Goal: Task Accomplishment & Management: Complete application form

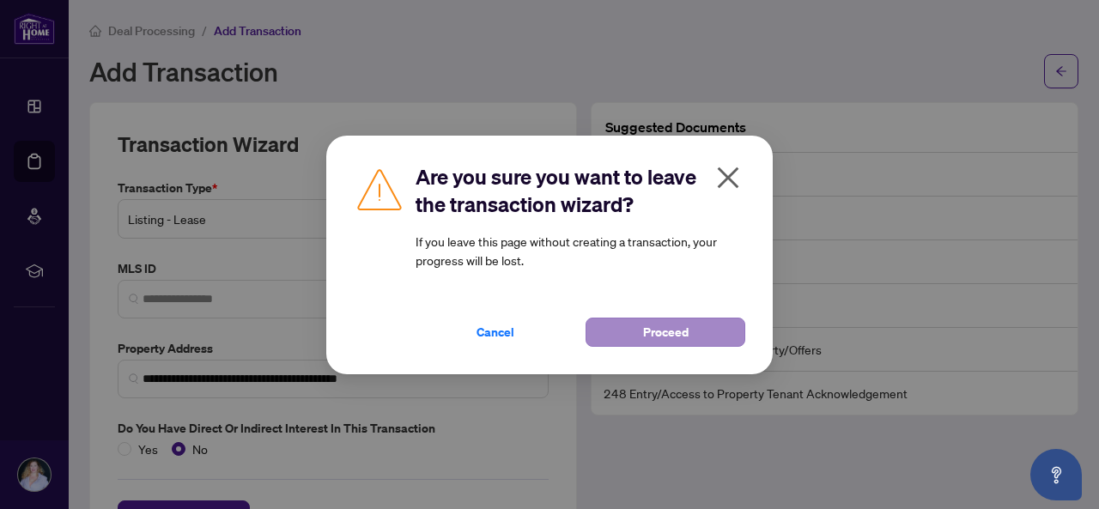
scroll to position [46, 0]
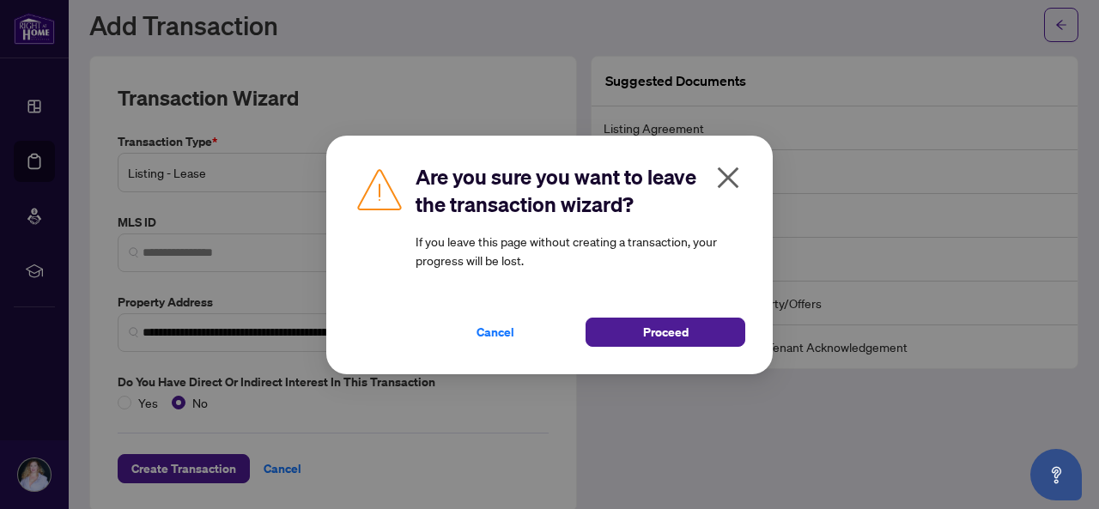
click at [723, 182] on icon "close" at bounding box center [728, 177] width 21 height 21
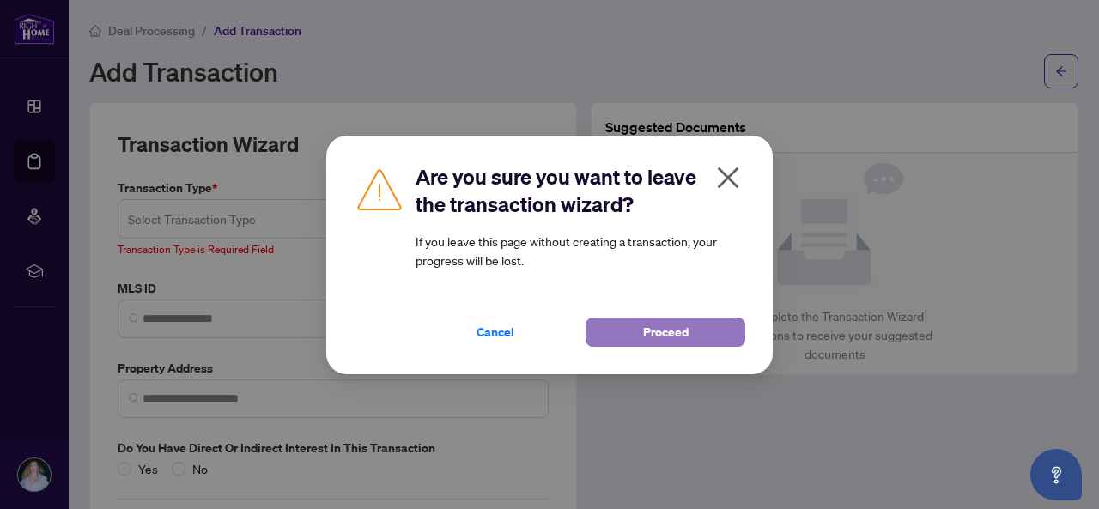
click at [669, 337] on span "Proceed" at bounding box center [665, 331] width 45 height 27
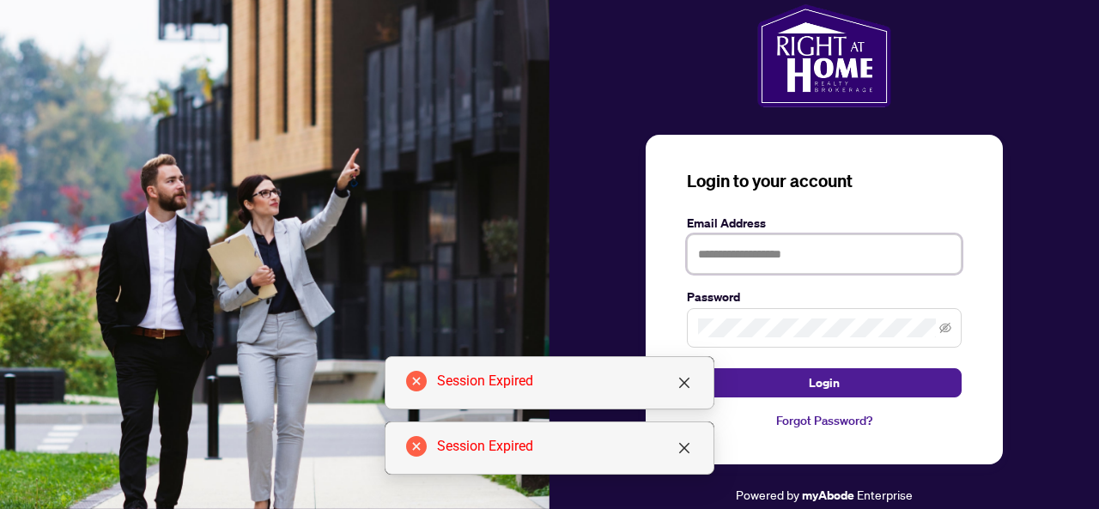
type input "**********"
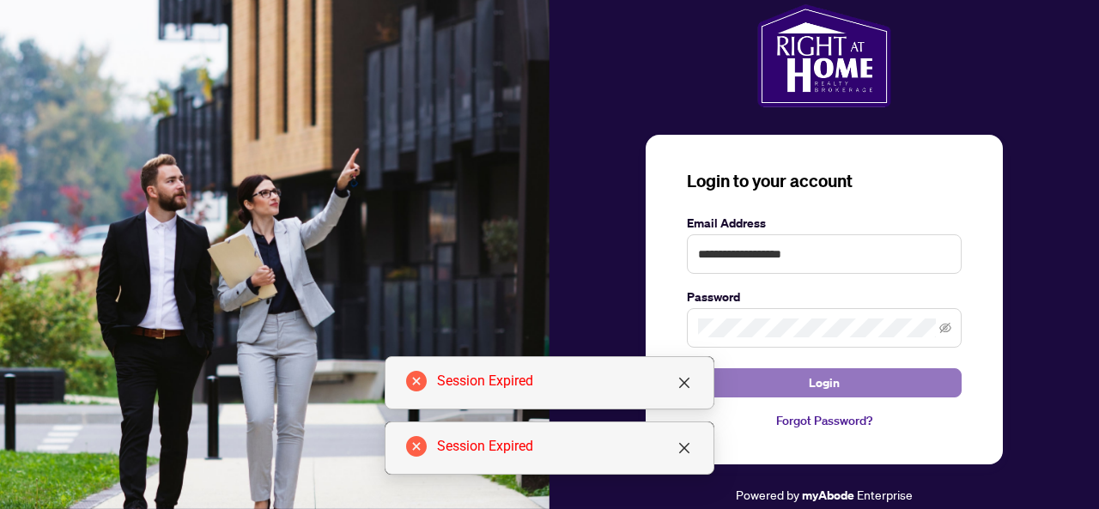
click at [805, 390] on button "Login" at bounding box center [824, 382] width 275 height 29
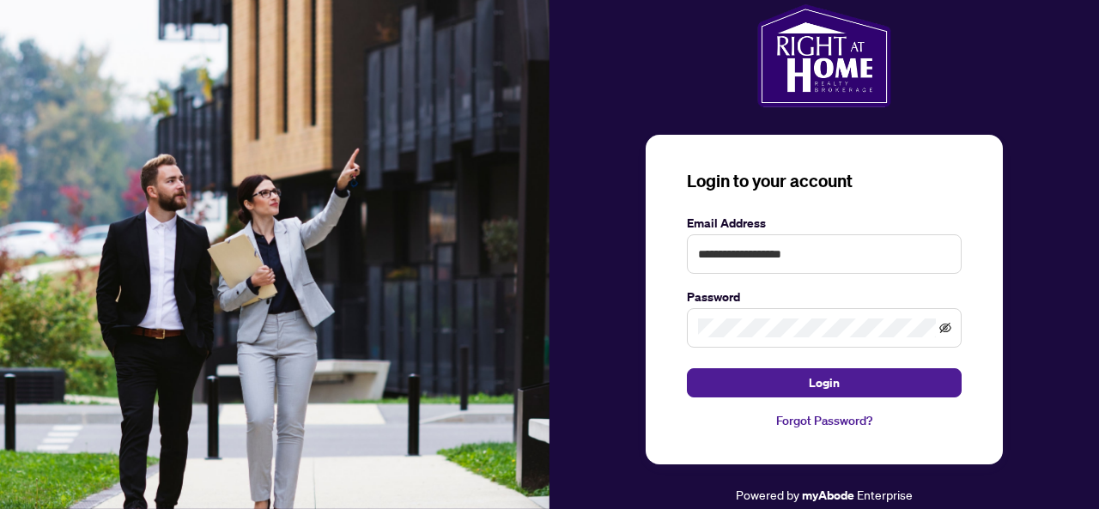
click at [941, 332] on icon "eye-invisible" at bounding box center [945, 328] width 12 height 12
click at [697, 337] on span at bounding box center [824, 327] width 275 height 39
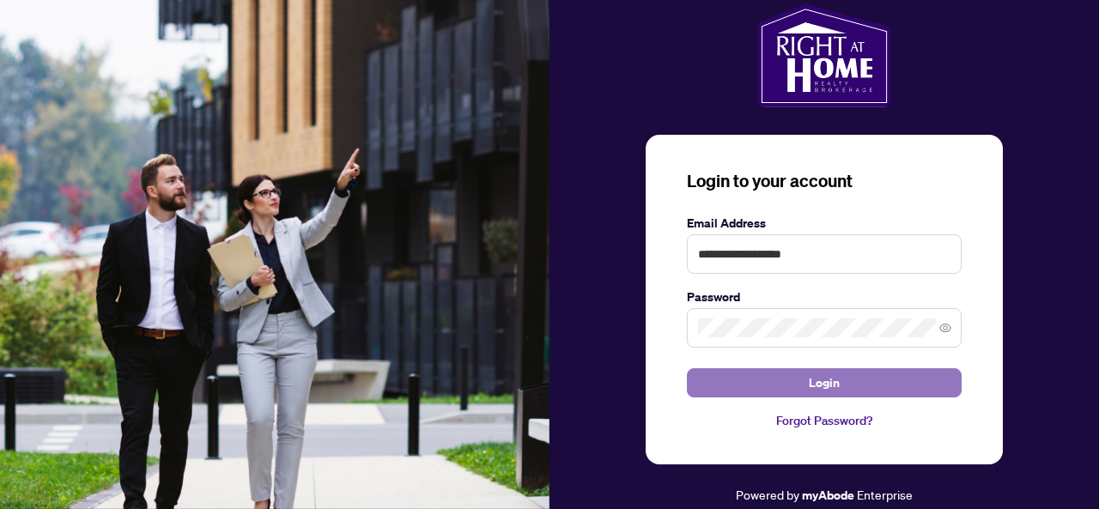
click at [706, 379] on button "Login" at bounding box center [824, 382] width 275 height 29
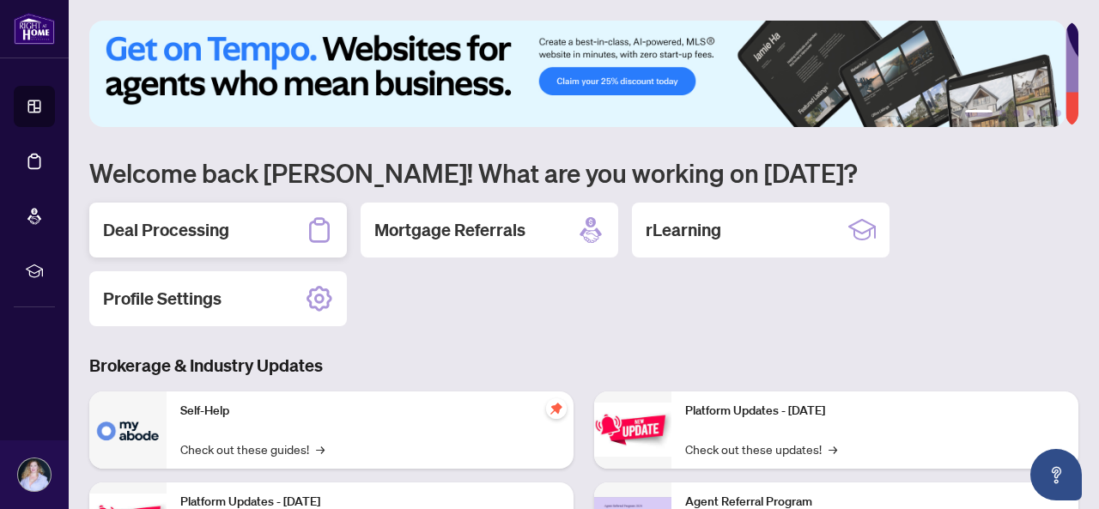
click at [316, 233] on icon at bounding box center [319, 229] width 27 height 27
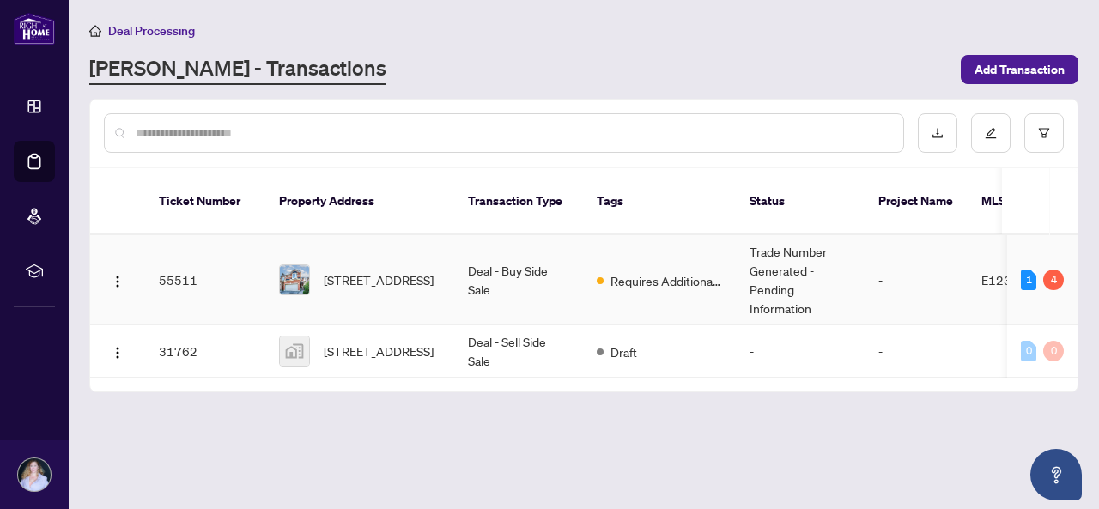
click at [285, 265] on img at bounding box center [294, 279] width 29 height 29
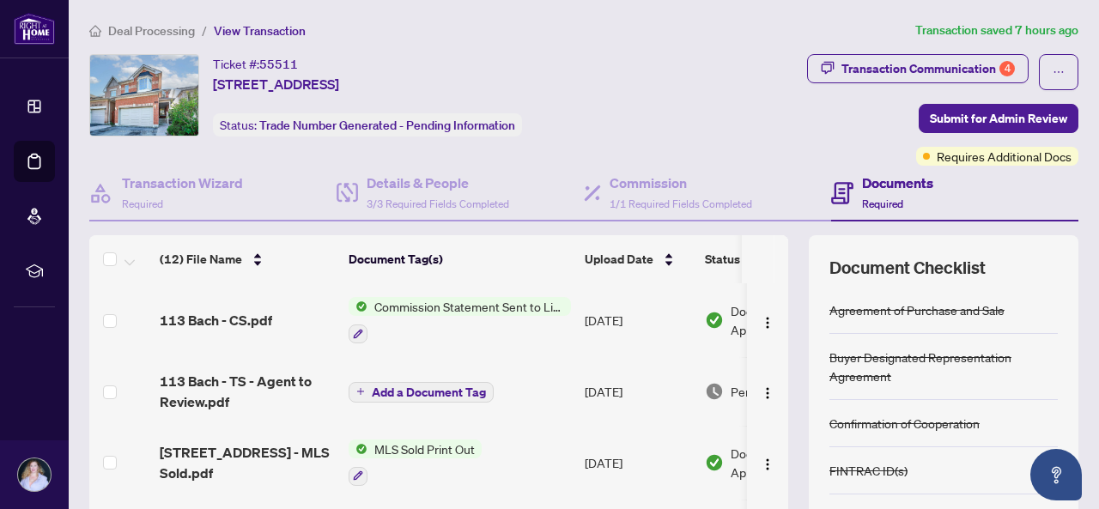
click at [407, 396] on span "Add a Document Tag" at bounding box center [429, 392] width 114 height 12
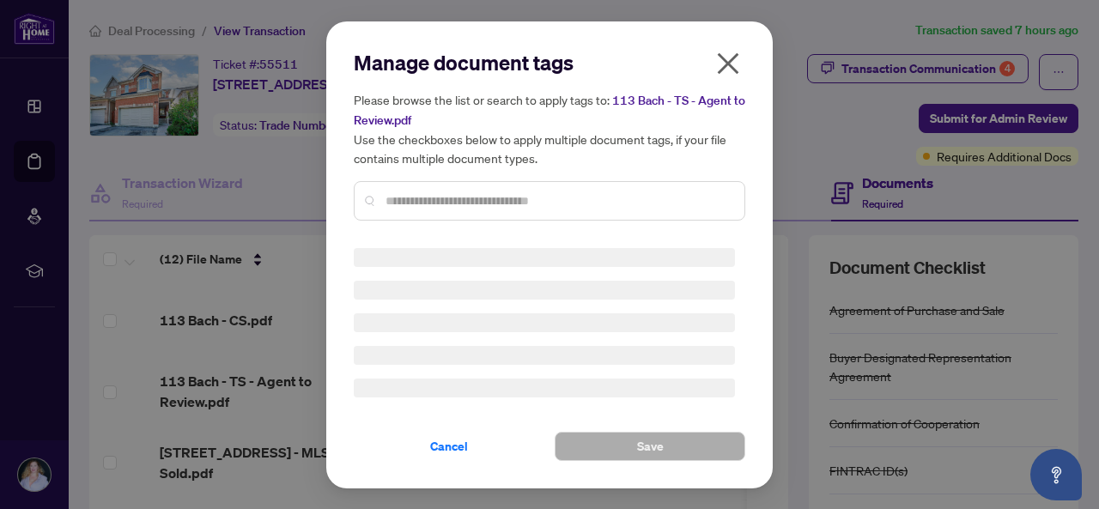
click at [730, 90] on h5 "Please browse the list or search to apply tags to: 113 Bach - TS - Agent to Rev…" at bounding box center [549, 128] width 391 height 77
click at [725, 93] on span "113 Bach - TS - Agent to Review.pdf" at bounding box center [549, 110] width 391 height 35
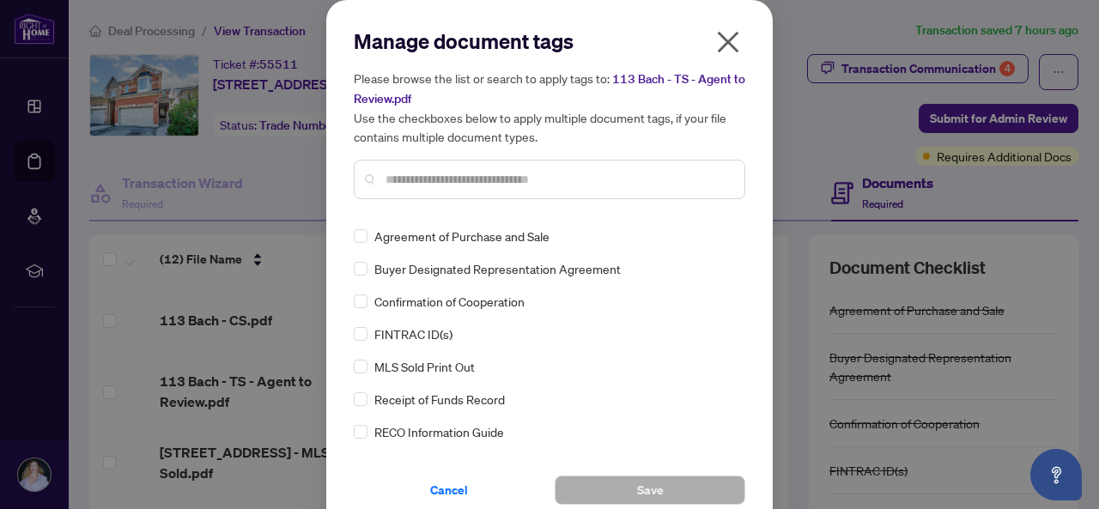
click at [402, 173] on input "text" at bounding box center [557, 179] width 345 height 19
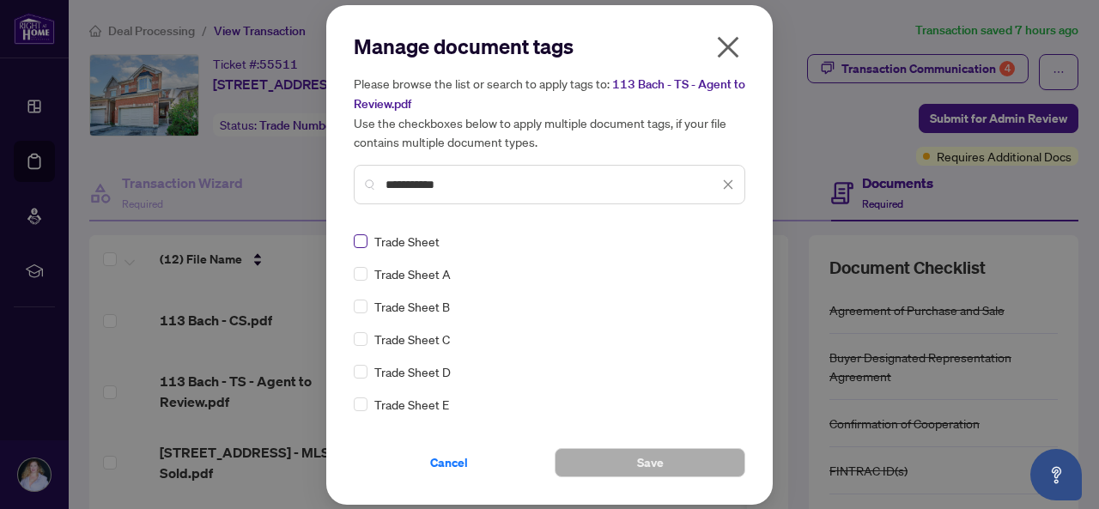
type input "**********"
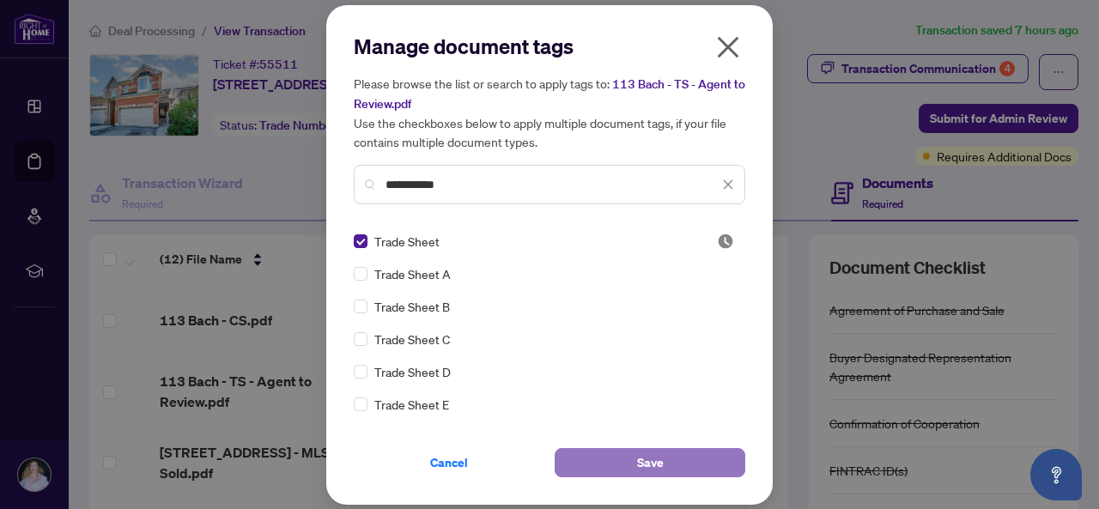
click at [620, 460] on button "Save" at bounding box center [650, 462] width 191 height 29
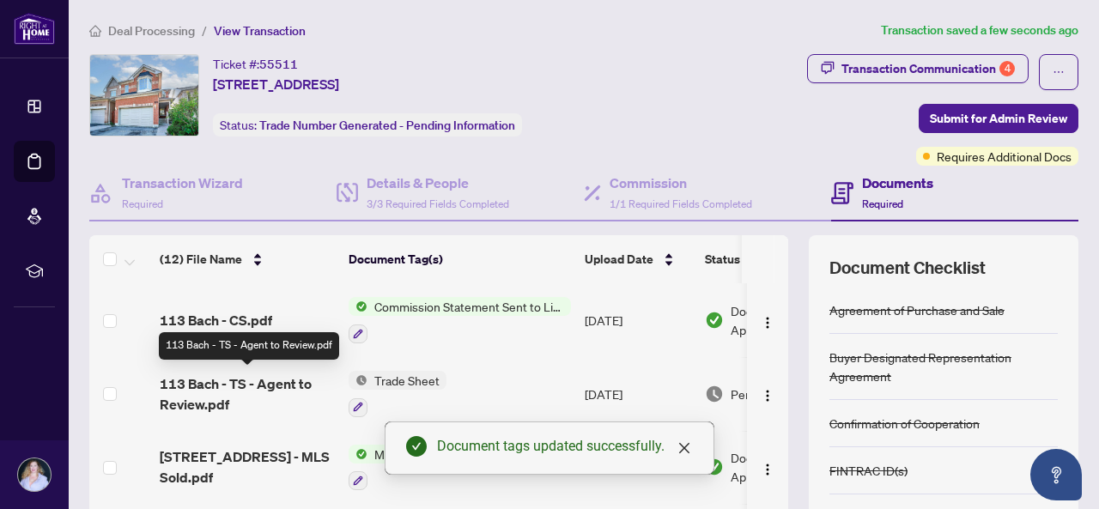
click at [249, 383] on span "113 Bach - TS - Agent to Review.pdf" at bounding box center [247, 393] width 175 height 41
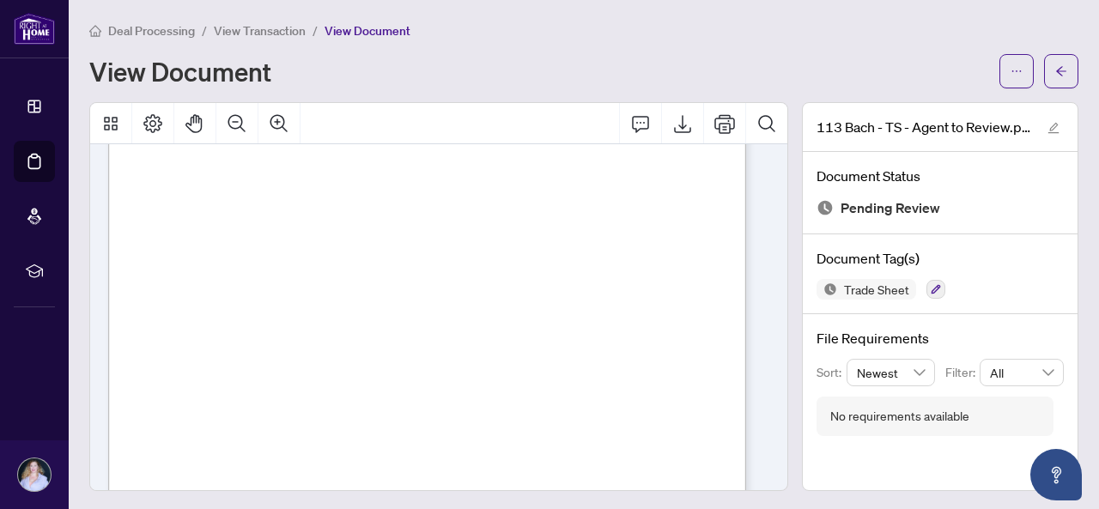
scroll to position [337, 0]
click at [572, 41] on div "Deal Processing / View Transaction / View Document View Document" at bounding box center [583, 55] width 989 height 68
click at [1055, 70] on icon "arrow-left" at bounding box center [1061, 71] width 12 height 12
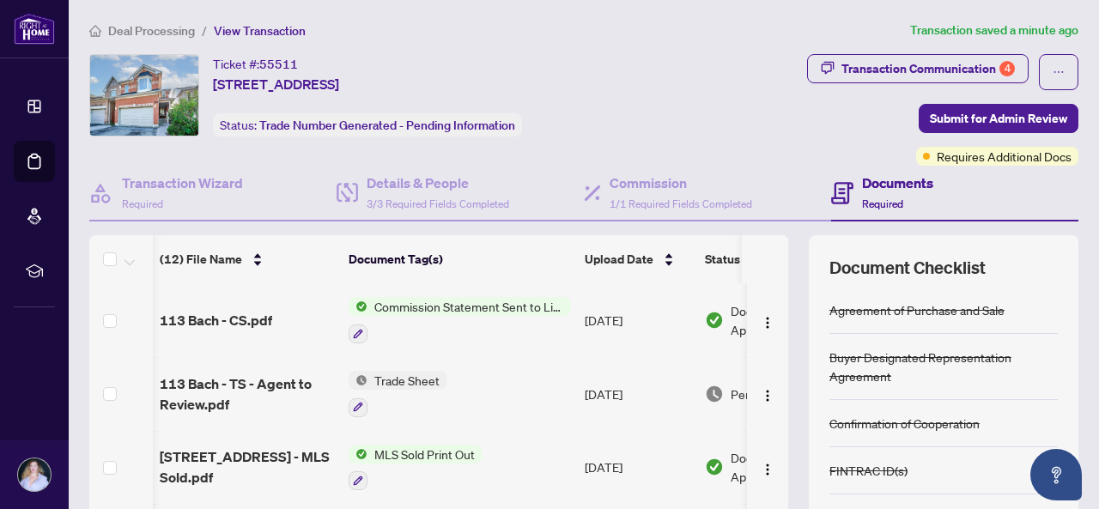
scroll to position [0, 76]
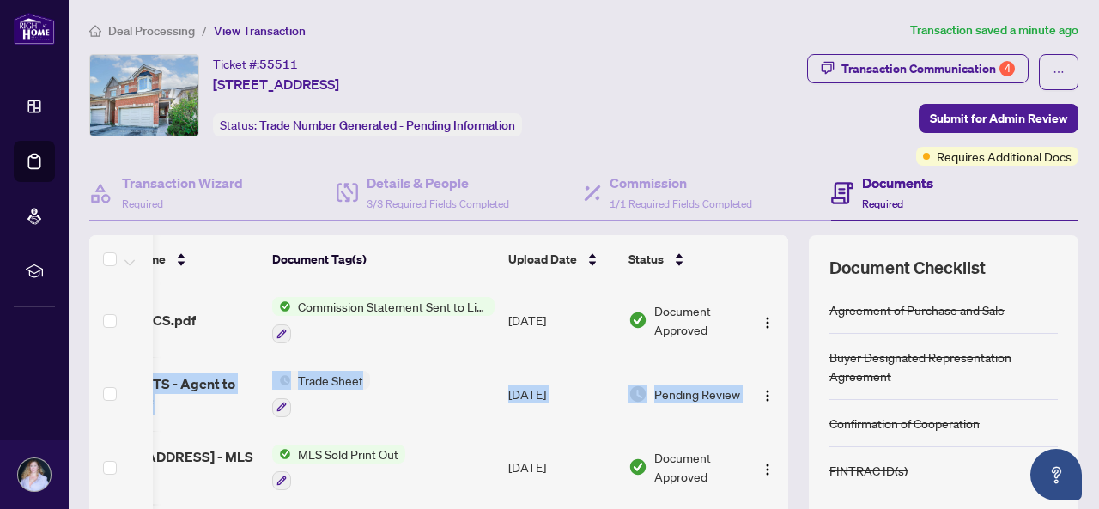
drag, startPoint x: 769, startPoint y: 358, endPoint x: 768, endPoint y: 307, distance: 50.7
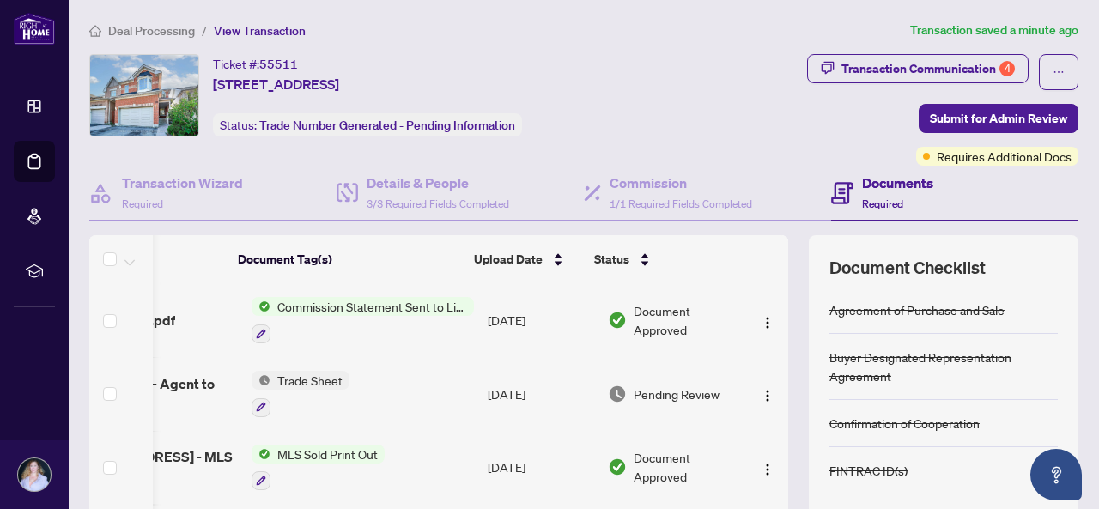
drag, startPoint x: 769, startPoint y: 306, endPoint x: 773, endPoint y: 348, distance: 41.3
click at [773, 349] on div "(12) File Name Document Tag(s) Upload Date Status 113 Bach - CS.pdf Commission …" at bounding box center [438, 428] width 699 height 290
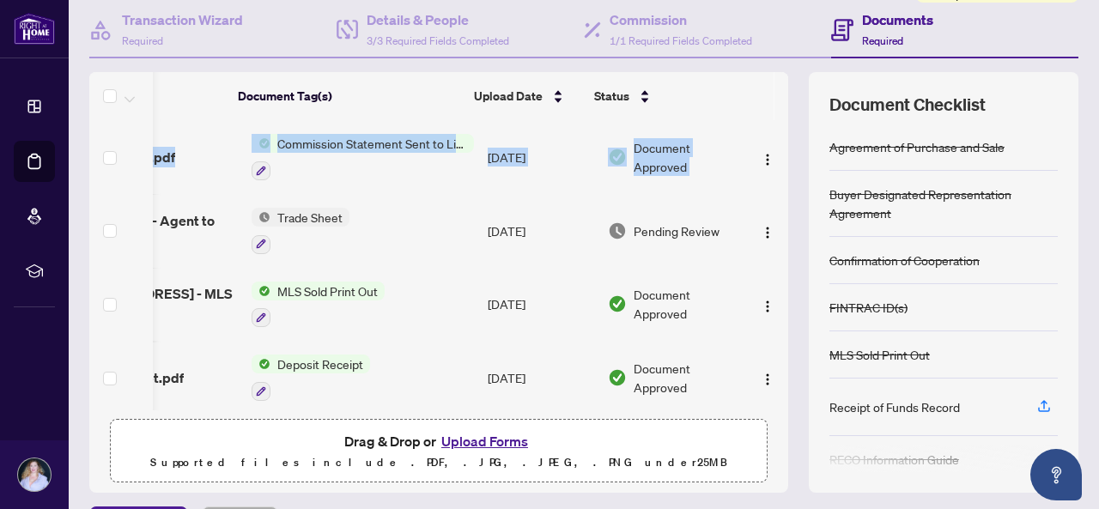
scroll to position [164, 0]
click at [502, 434] on button "Upload Forms" at bounding box center [484, 440] width 97 height 22
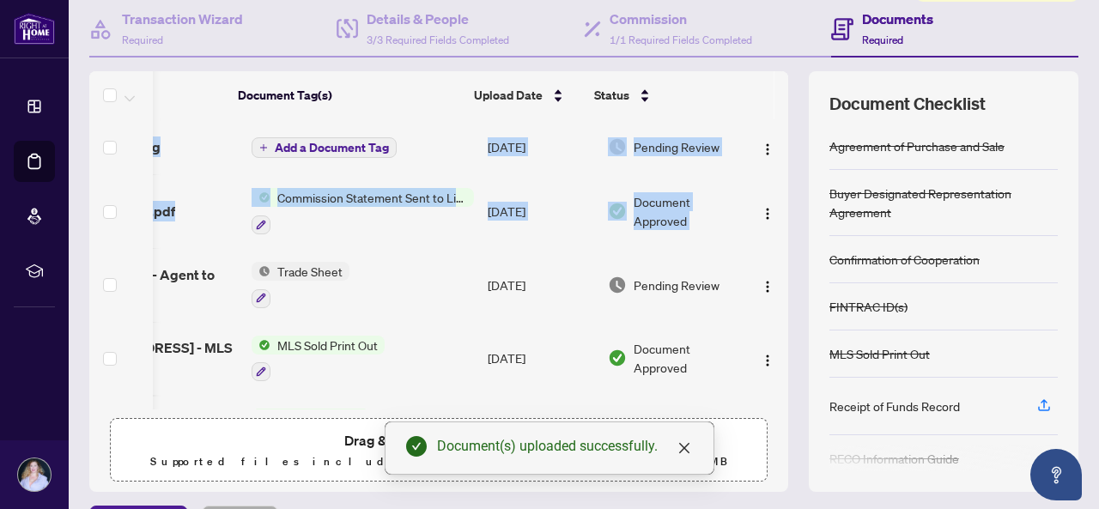
scroll to position [52, 115]
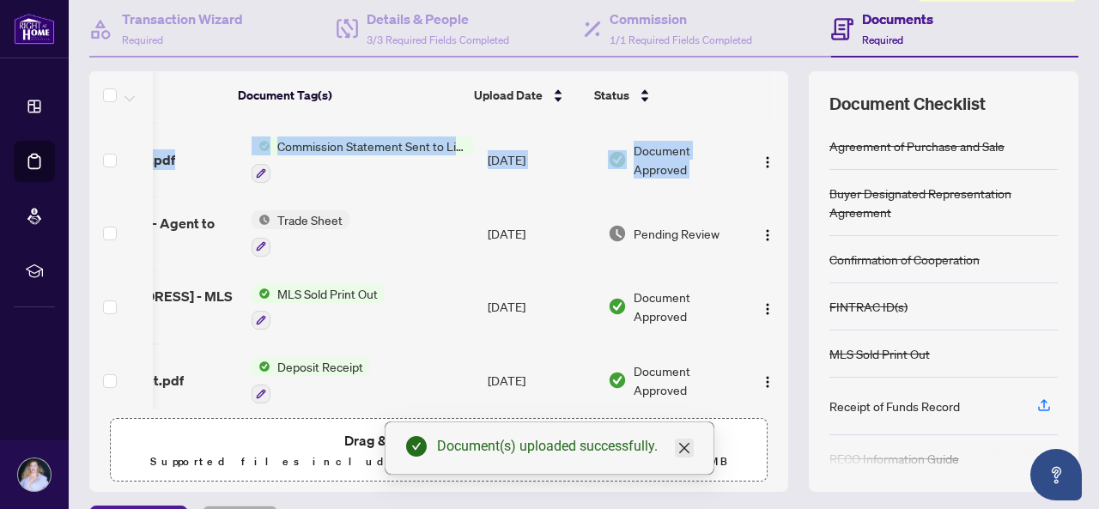
click at [687, 454] on icon "close" at bounding box center [684, 448] width 14 height 14
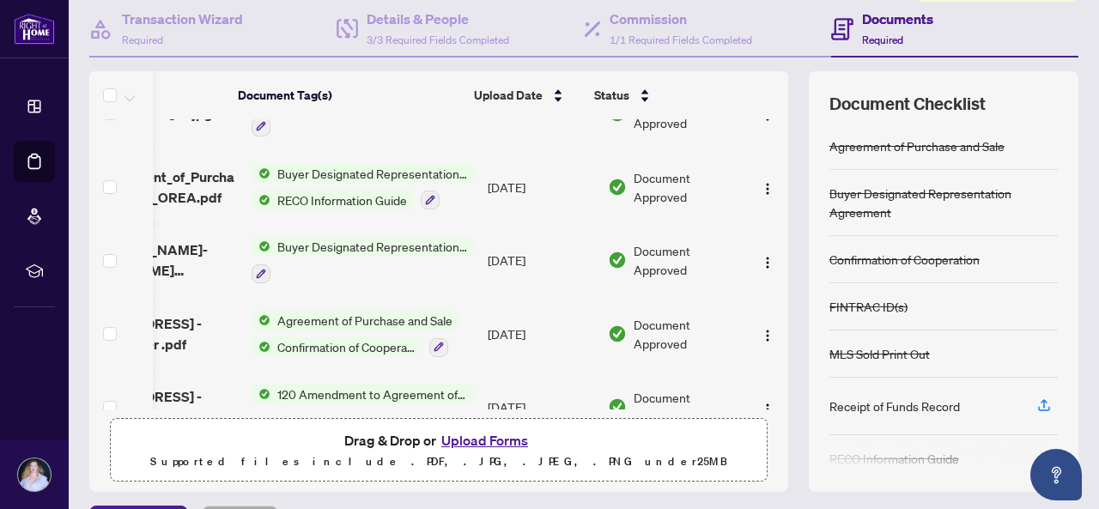
scroll to position [558, 115]
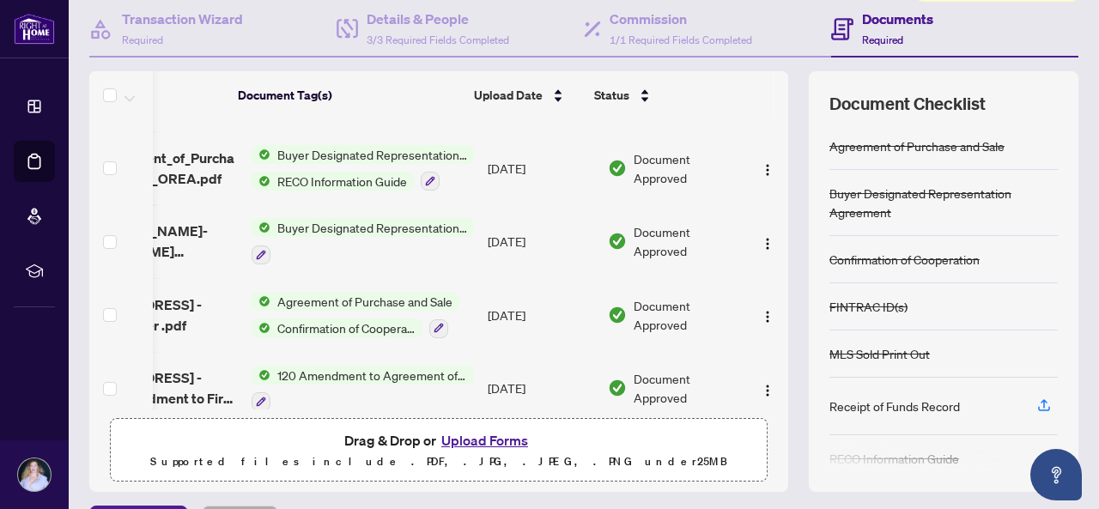
drag, startPoint x: 775, startPoint y: 360, endPoint x: 779, endPoint y: 394, distance: 34.5
click at [779, 394] on div "(13) File Name Document Tag(s) Upload Date Status (13) File Name Document Tag(s…" at bounding box center [583, 281] width 989 height 421
drag, startPoint x: 574, startPoint y: 409, endPoint x: 496, endPoint y: 415, distance: 78.3
click at [496, 415] on div "(13) File Name Document Tag(s) Upload Date Status (13) File Name Document Tag(s…" at bounding box center [438, 281] width 699 height 421
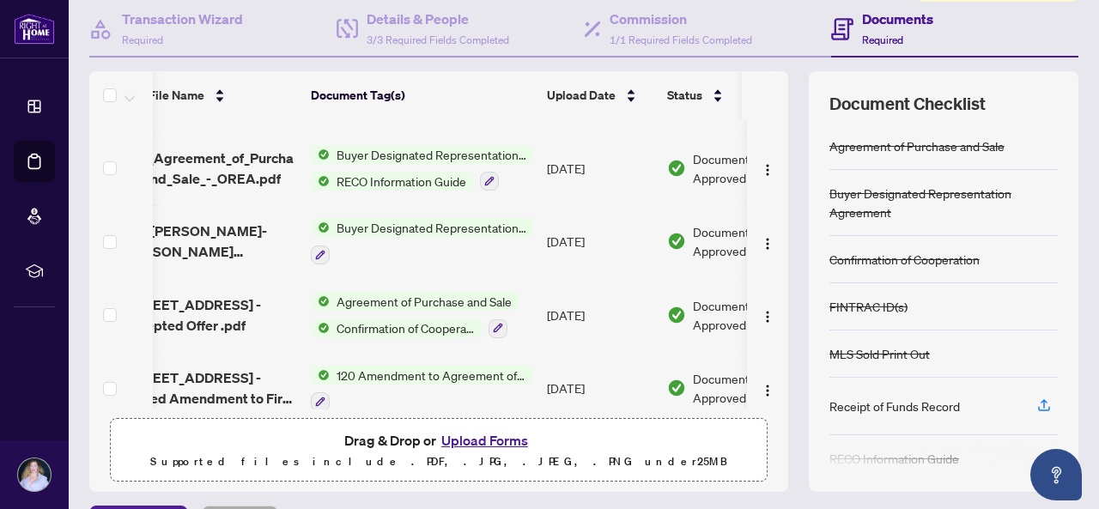
scroll to position [0, 39]
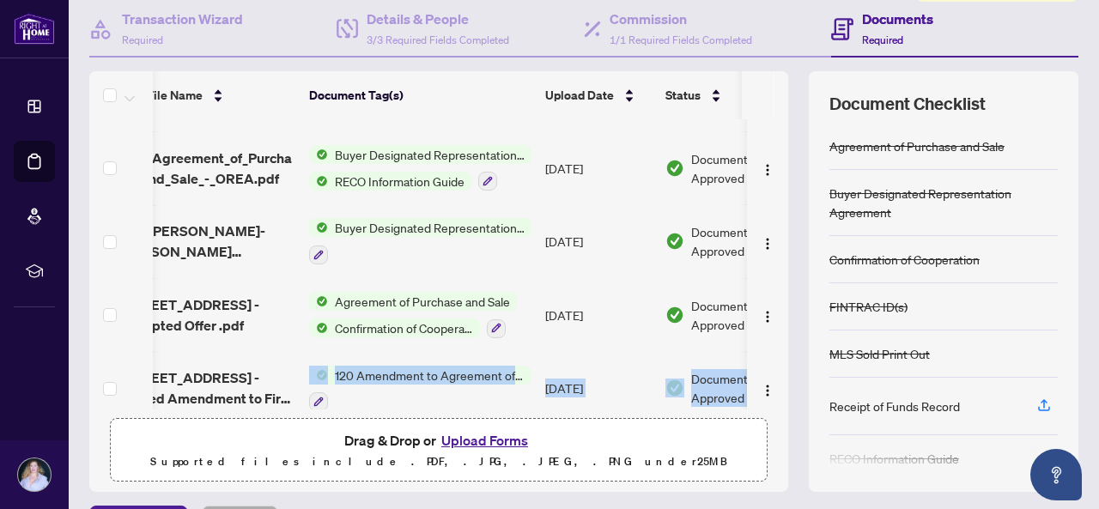
drag, startPoint x: 258, startPoint y: 408, endPoint x: 196, endPoint y: 418, distance: 62.7
click at [196, 418] on div "(13) File Name Document Tag(s) Upload Date Status (13) File Name Document Tag(s…" at bounding box center [438, 281] width 699 height 421
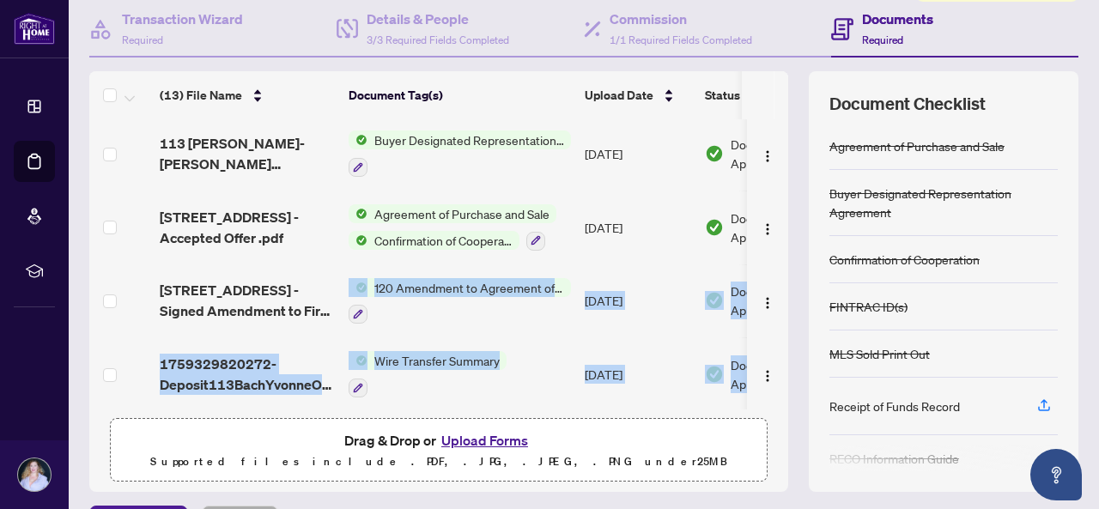
scroll to position [644, 0]
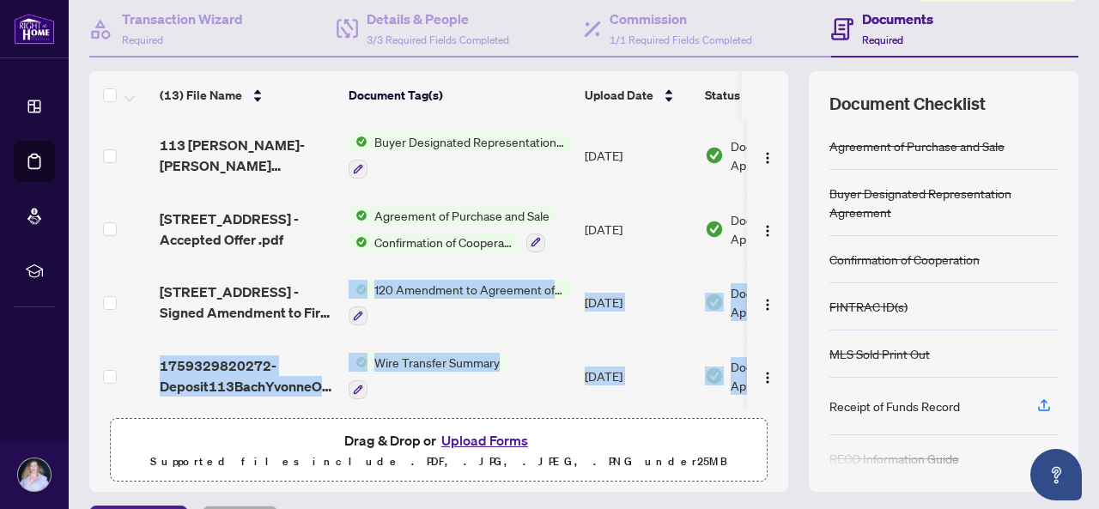
click at [539, 318] on td "120 Amendment to Agreement of Purchase and Sale" at bounding box center [460, 303] width 236 height 74
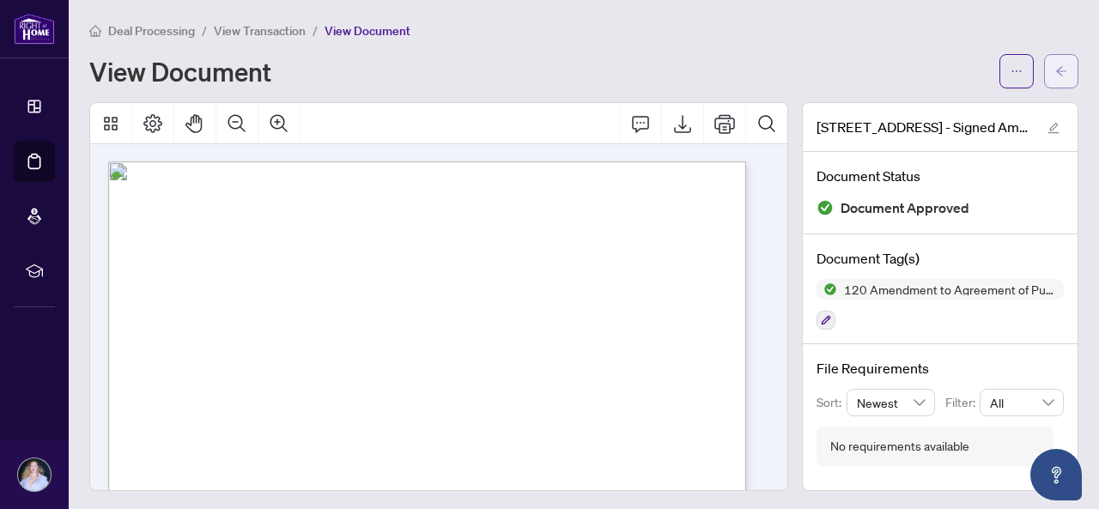
click at [1055, 73] on icon "arrow-left" at bounding box center [1061, 71] width 12 height 12
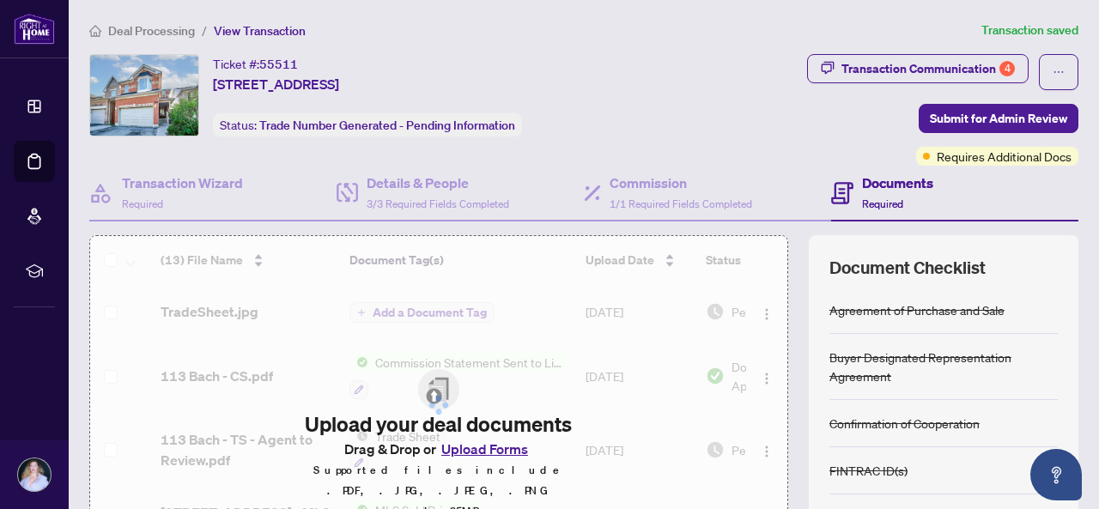
click at [1052, 71] on icon "ellipsis" at bounding box center [1058, 72] width 12 height 12
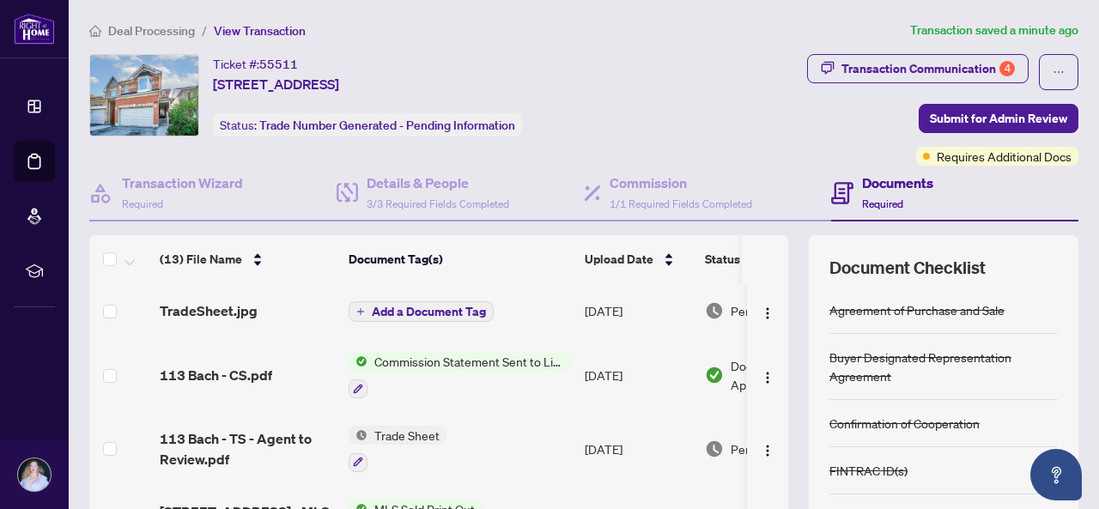
click at [452, 309] on span "Add a Document Tag" at bounding box center [429, 312] width 114 height 12
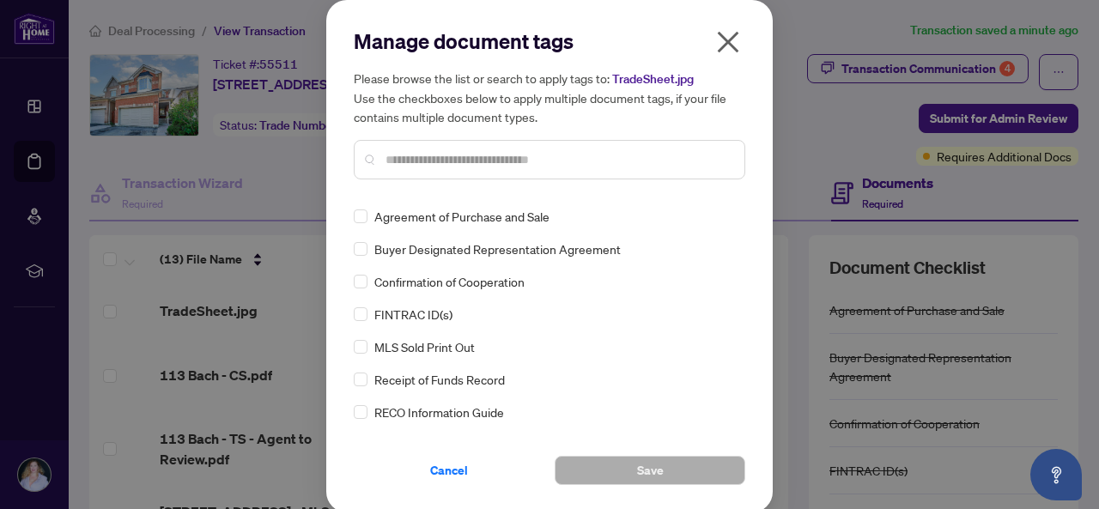
click at [423, 169] on div at bounding box center [549, 159] width 391 height 39
click at [435, 151] on input "text" at bounding box center [557, 159] width 345 height 19
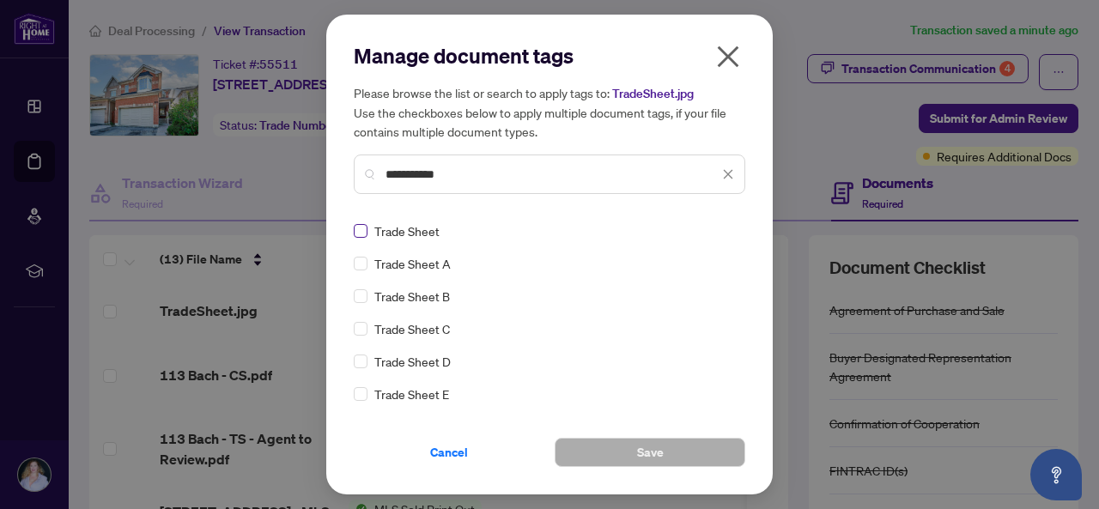
type input "**********"
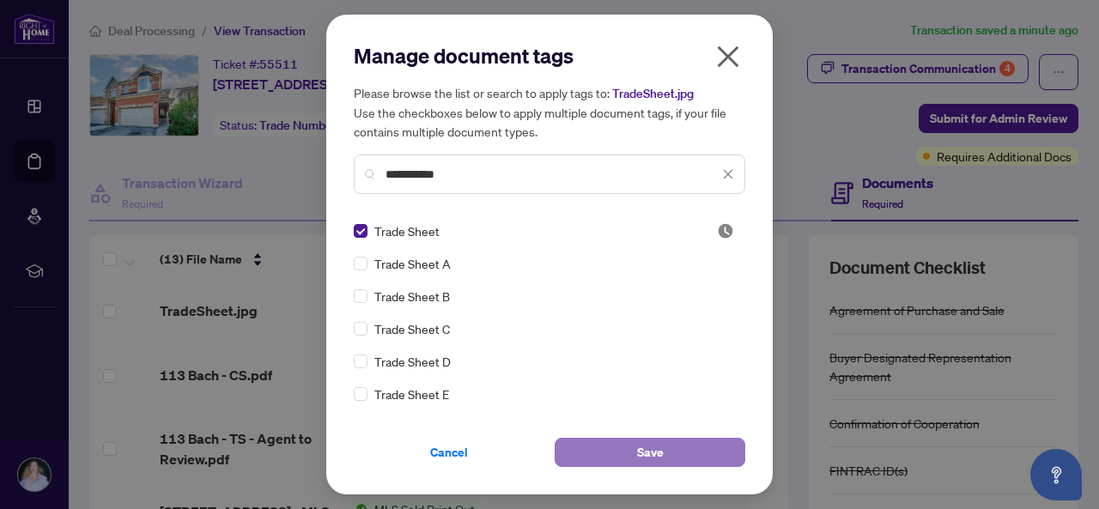
click at [613, 463] on button "Save" at bounding box center [650, 452] width 191 height 29
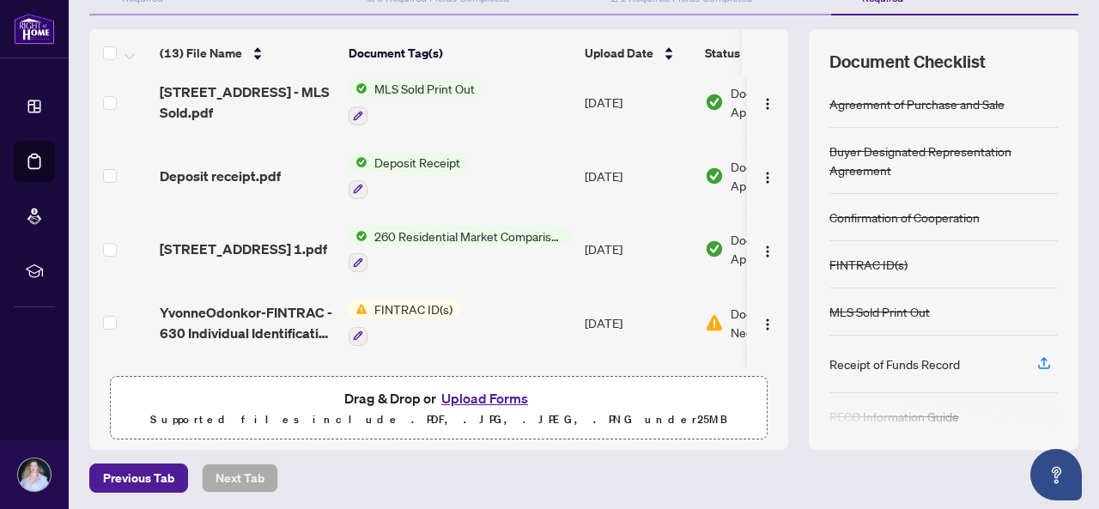
scroll to position [208, 0]
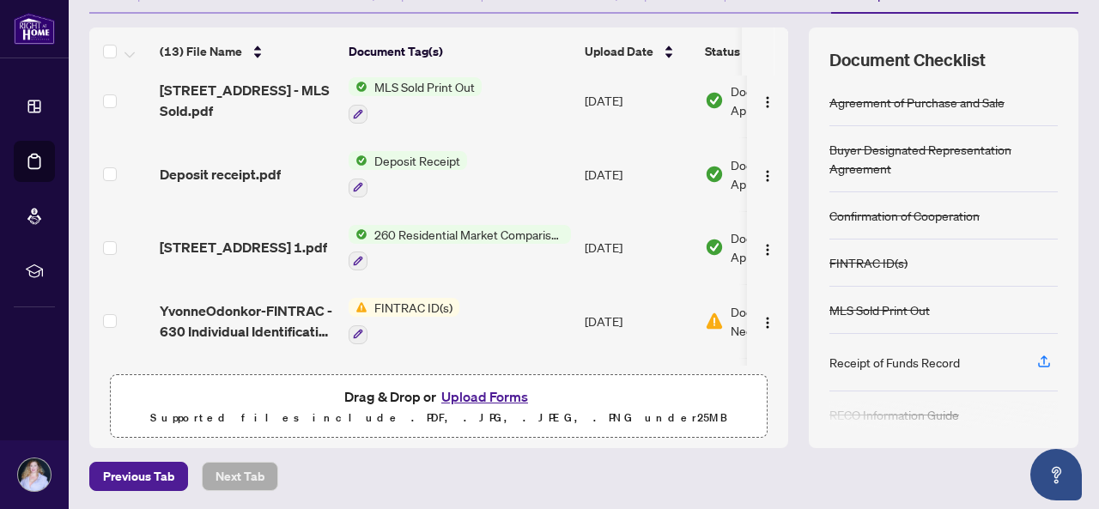
click at [496, 398] on button "Upload Forms" at bounding box center [484, 396] width 97 height 22
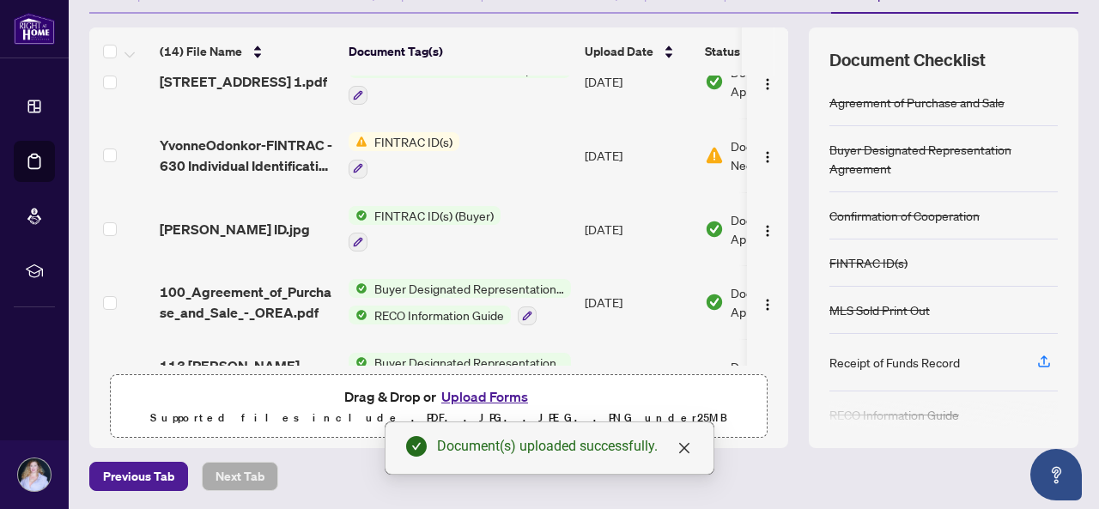
scroll to position [489, 0]
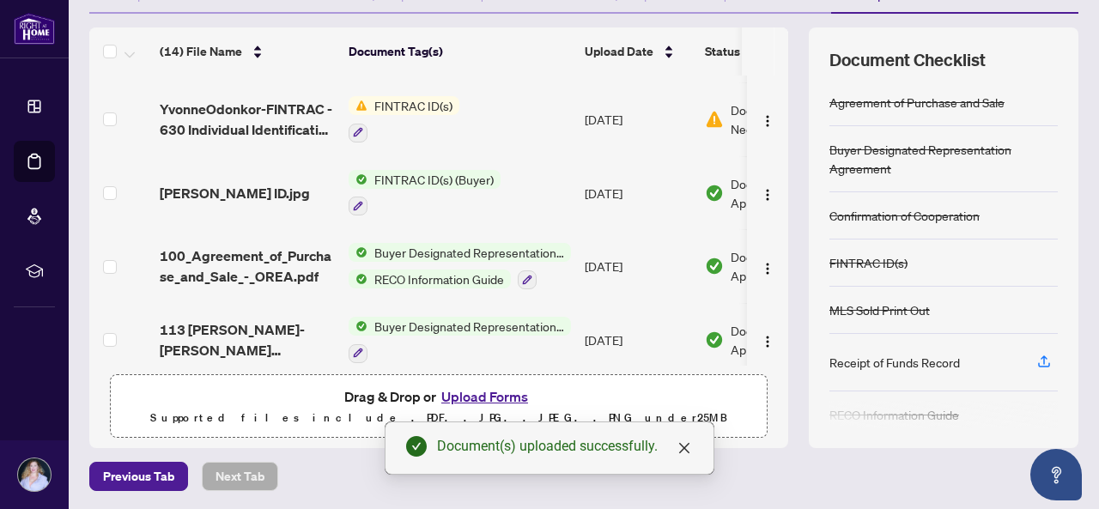
click at [769, 285] on td at bounding box center [767, 266] width 41 height 74
drag, startPoint x: 769, startPoint y: 280, endPoint x: 771, endPoint y: 298, distance: 18.1
click at [771, 298] on div "(14) File Name Document Tag(s) Upload Date Status SellerSideLawyerInfor.jpg Add…" at bounding box center [438, 221] width 699 height 290
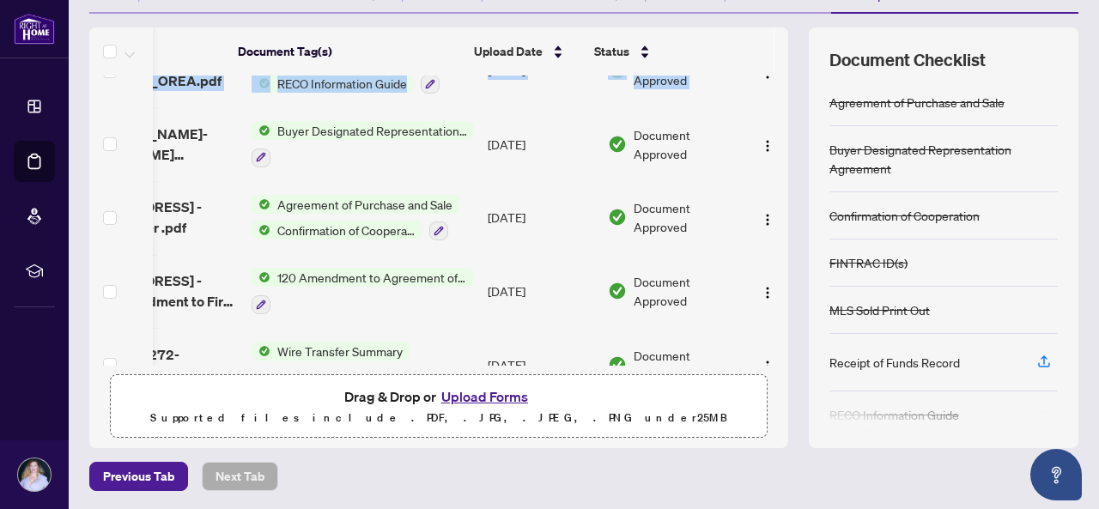
scroll to position [686, 115]
click at [791, 211] on div "(14) File Name Document Tag(s) Upload Date Status (14) File Name Document Tag(s…" at bounding box center [583, 237] width 989 height 421
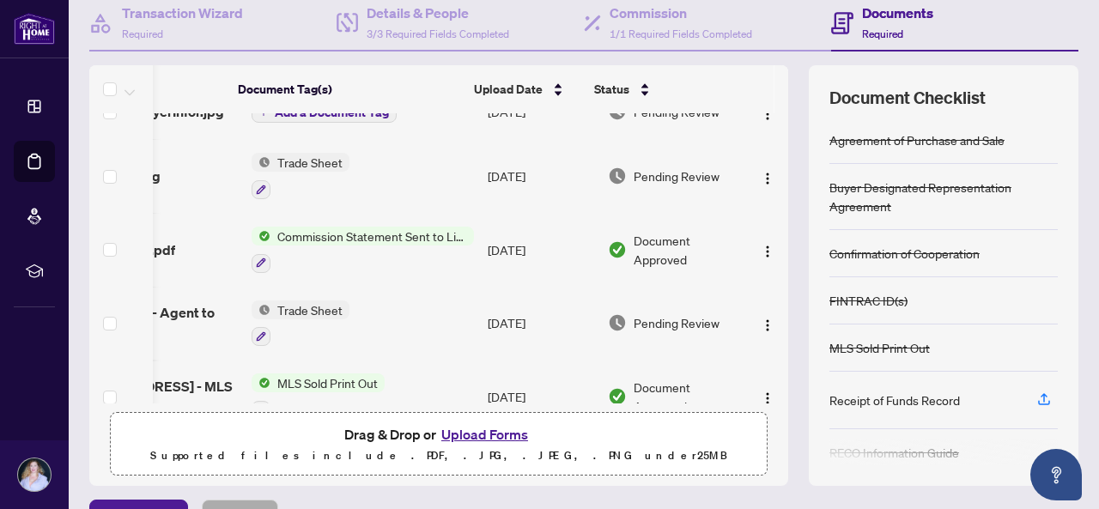
scroll to position [0, 115]
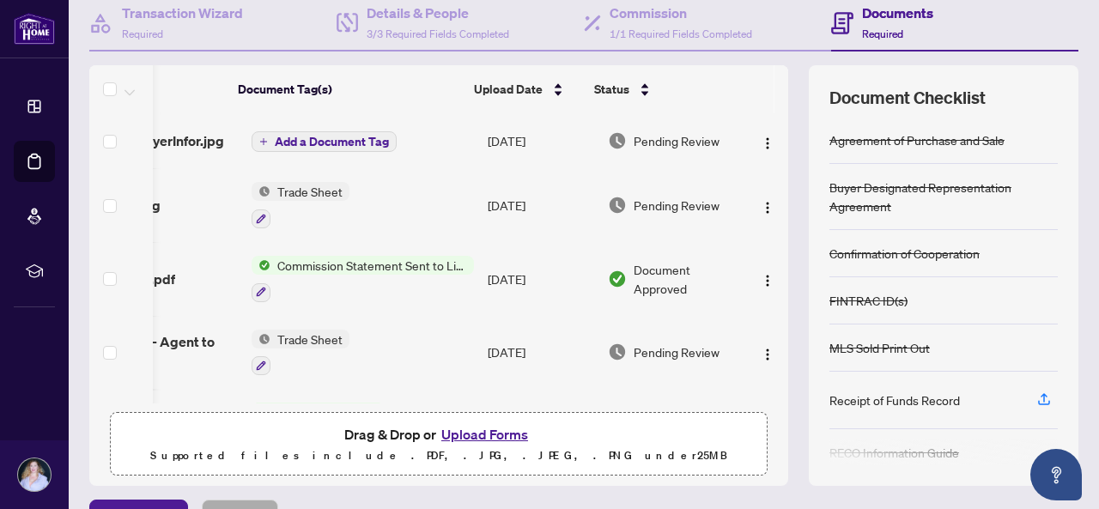
click at [189, 113] on td "SellerSideLawyerInfor.jpg" at bounding box center [150, 140] width 189 height 55
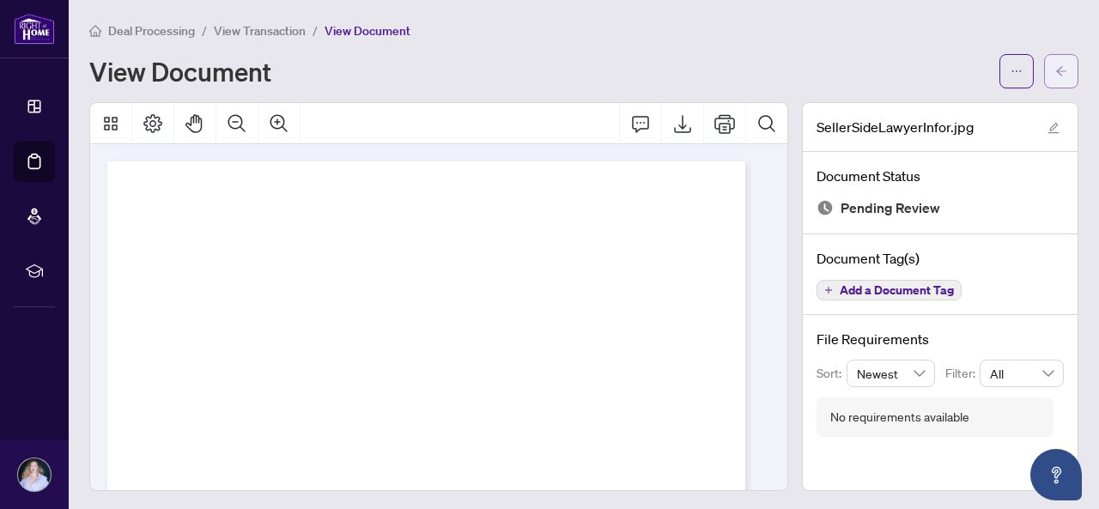
click at [1056, 70] on icon "arrow-left" at bounding box center [1061, 70] width 10 height 9
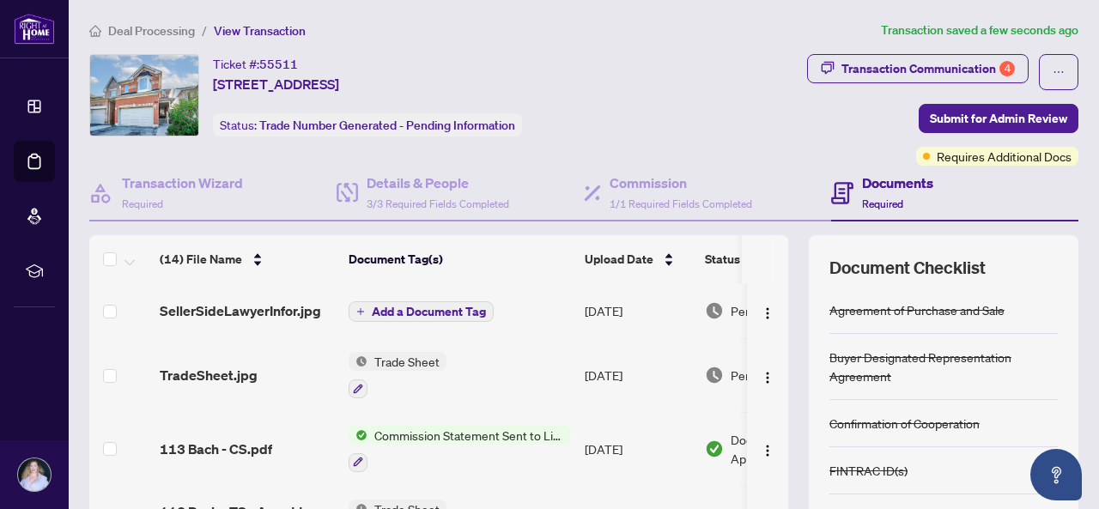
click at [453, 312] on span "Add a Document Tag" at bounding box center [429, 312] width 114 height 12
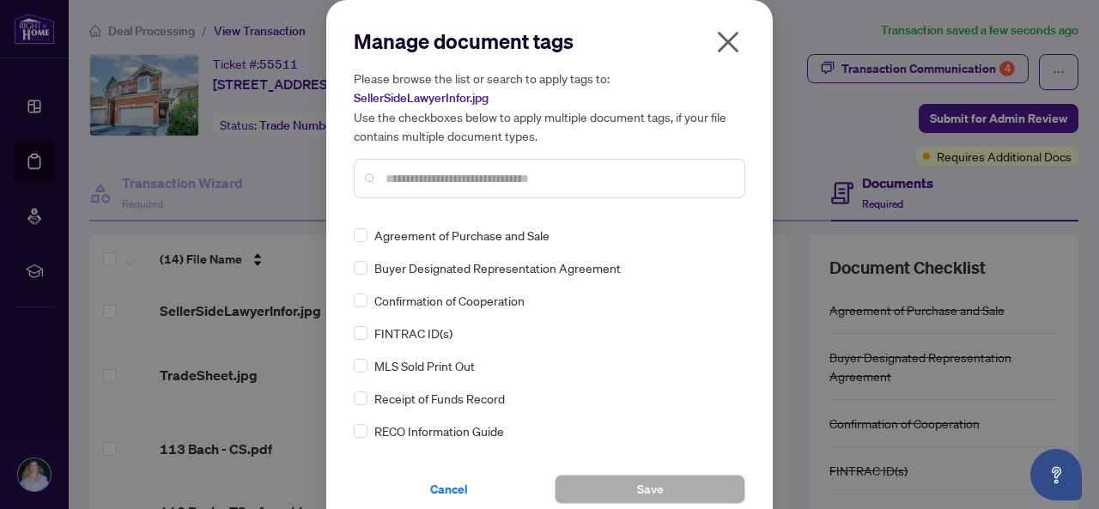
click at [419, 202] on div "Manage document tags Please browse the list or search to apply tags to: SellerS…" at bounding box center [549, 119] width 391 height 185
click at [400, 182] on input "text" at bounding box center [557, 178] width 345 height 19
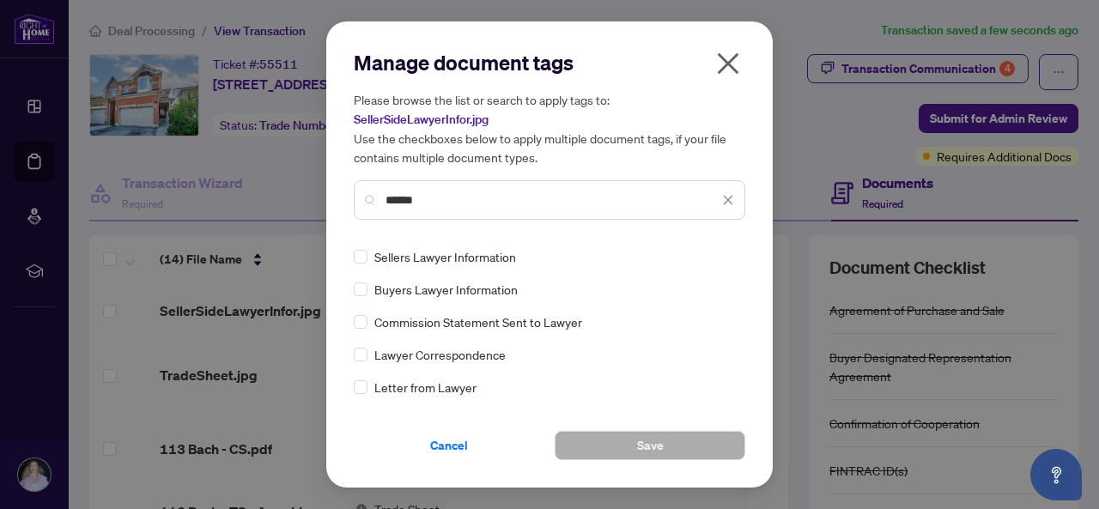
type input "******"
click at [597, 439] on button "Save" at bounding box center [650, 445] width 191 height 29
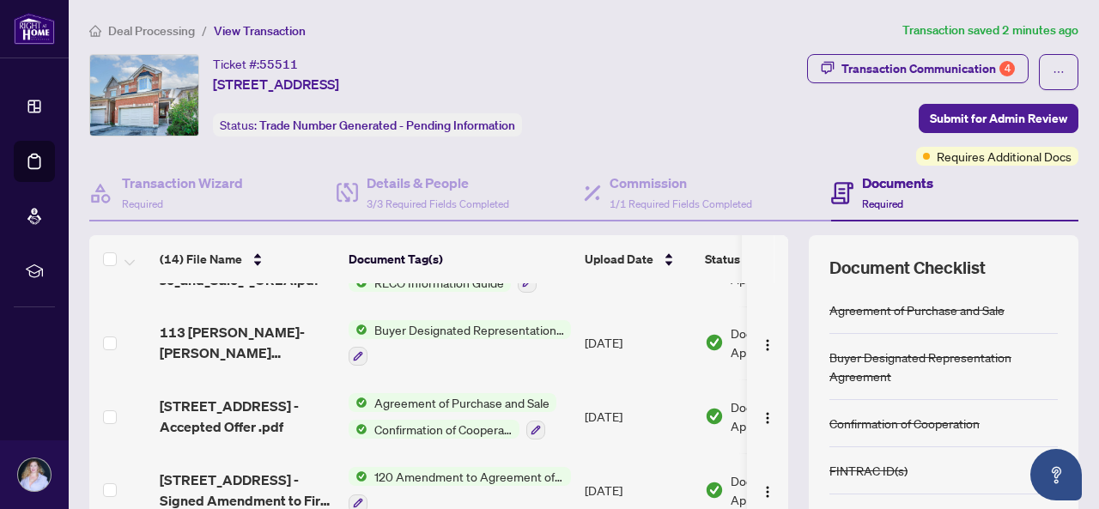
scroll to position [737, 0]
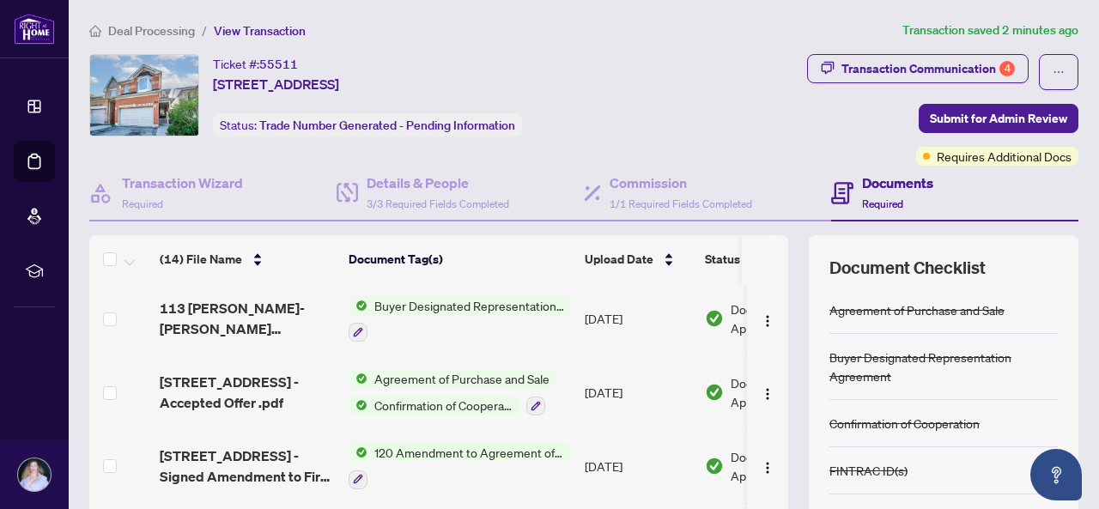
click at [481, 443] on span "120 Amendment to Agreement of Purchase and Sale" at bounding box center [468, 452] width 203 height 19
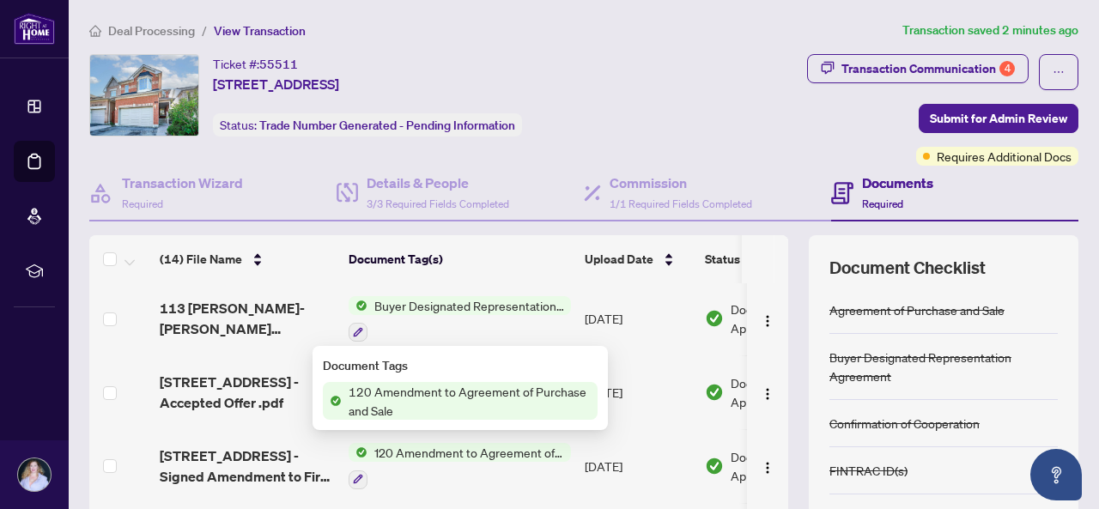
click at [470, 408] on span "120 Amendment to Agreement of Purchase and Sale" at bounding box center [470, 401] width 256 height 38
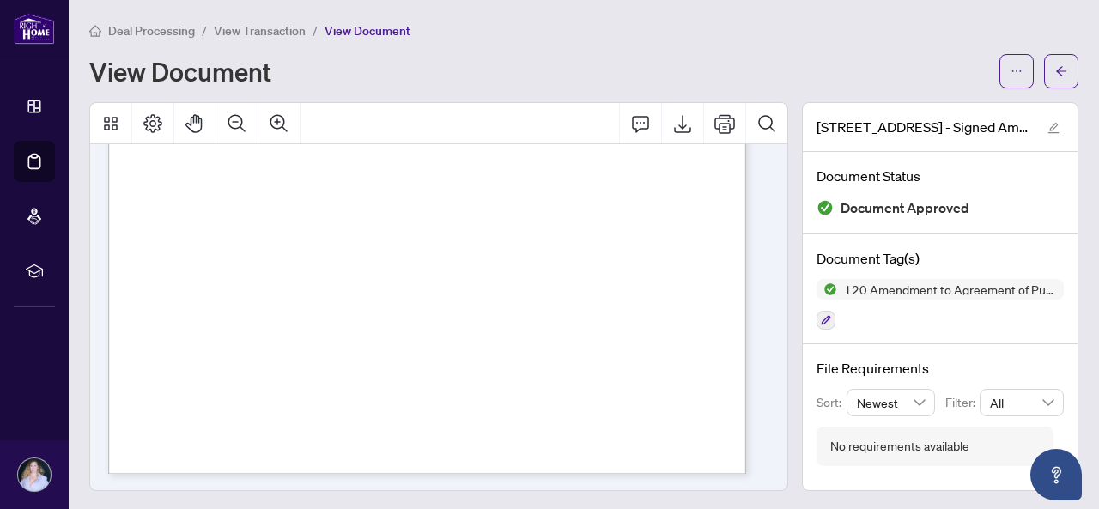
scroll to position [1372, 0]
click at [1057, 67] on button "button" at bounding box center [1061, 71] width 34 height 34
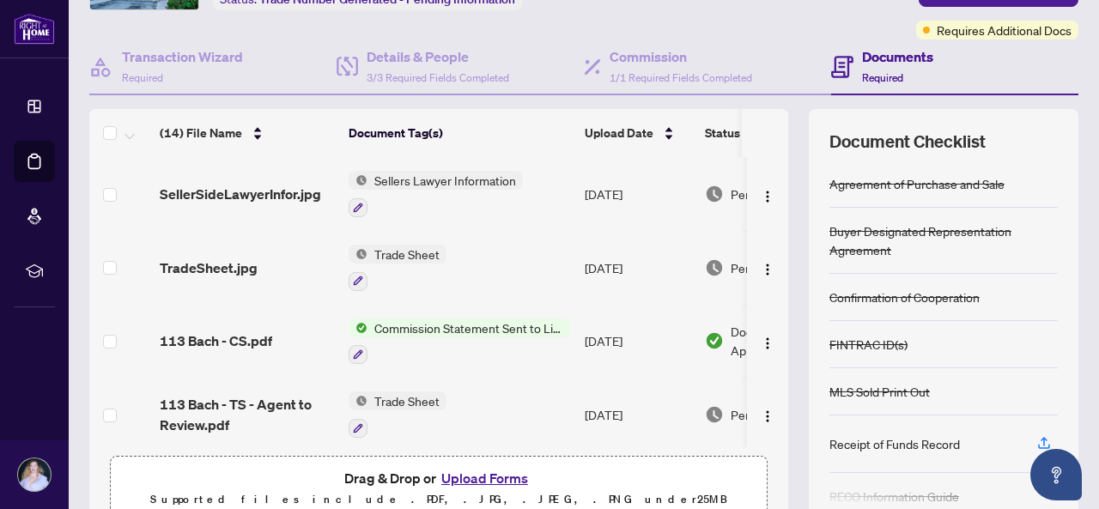
scroll to position [208, 0]
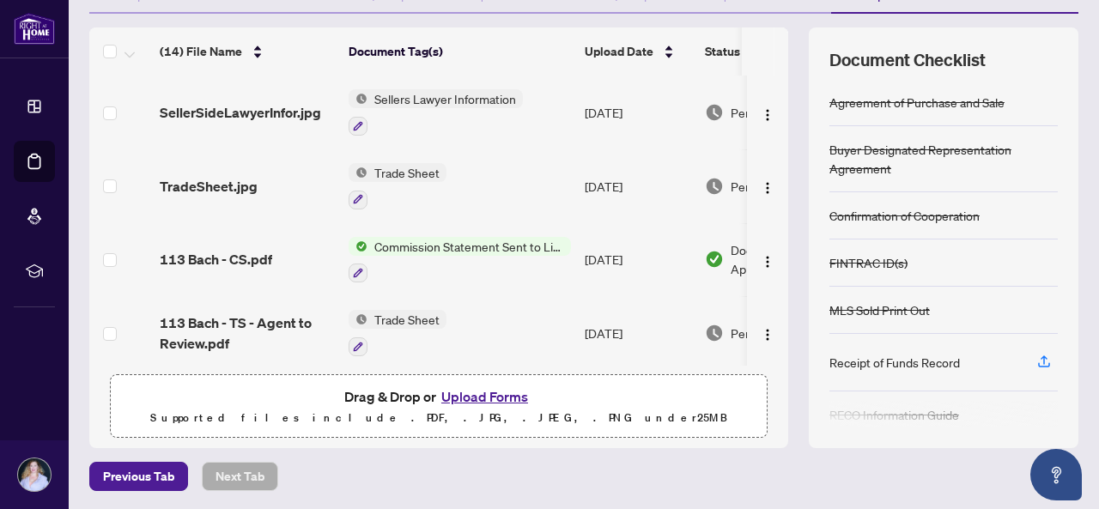
click at [467, 395] on button "Upload Forms" at bounding box center [484, 396] width 97 height 22
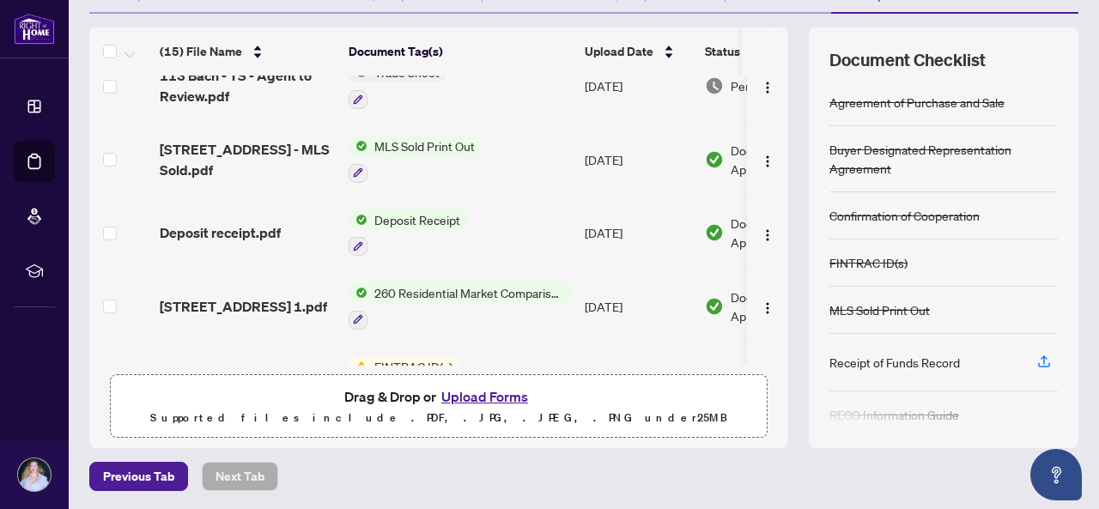
scroll to position [0, 0]
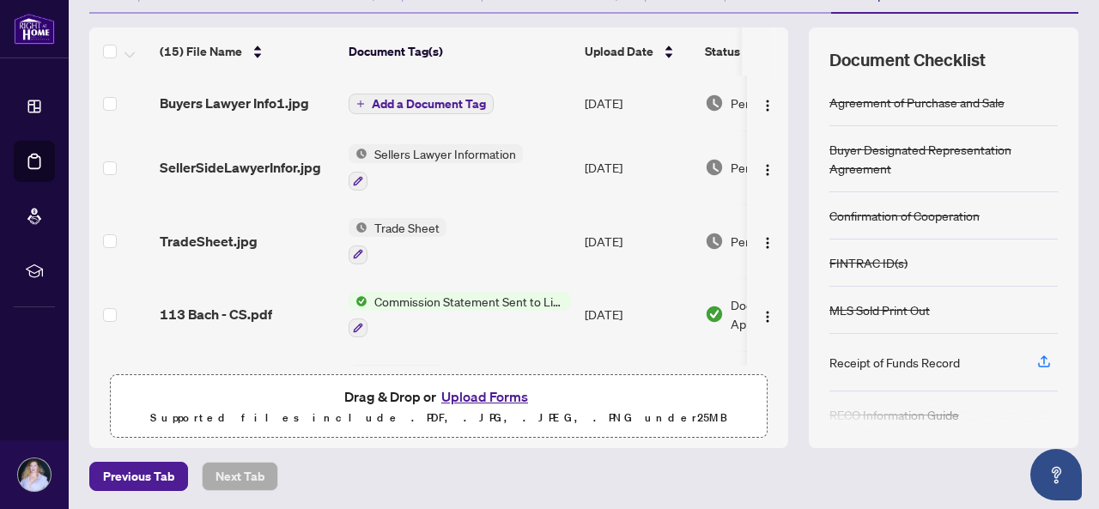
click at [441, 106] on span "Add a Document Tag" at bounding box center [429, 104] width 114 height 12
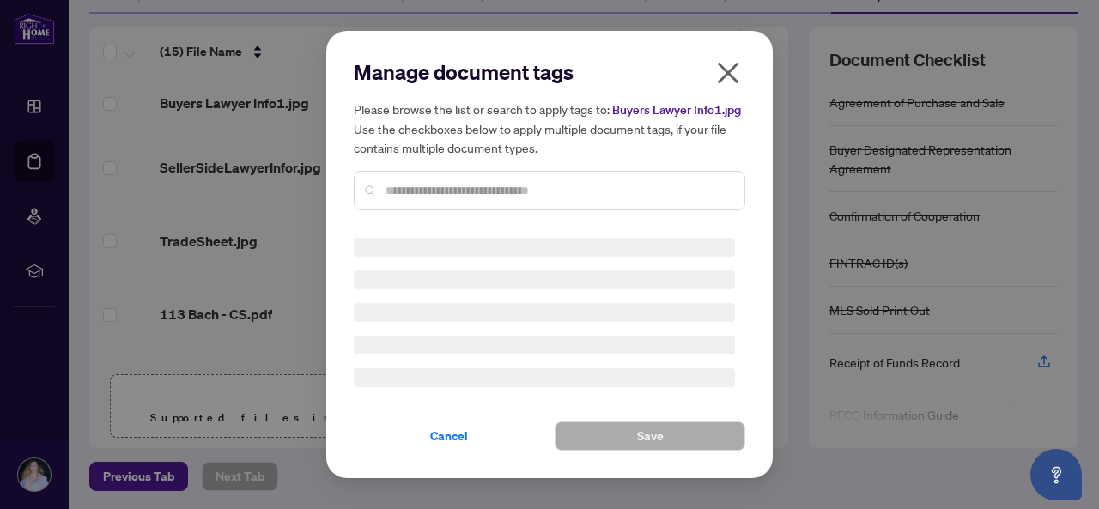
click at [419, 200] on div "Manage document tags Please browse the list or search to apply tags to: Buyers …" at bounding box center [549, 254] width 1099 height 509
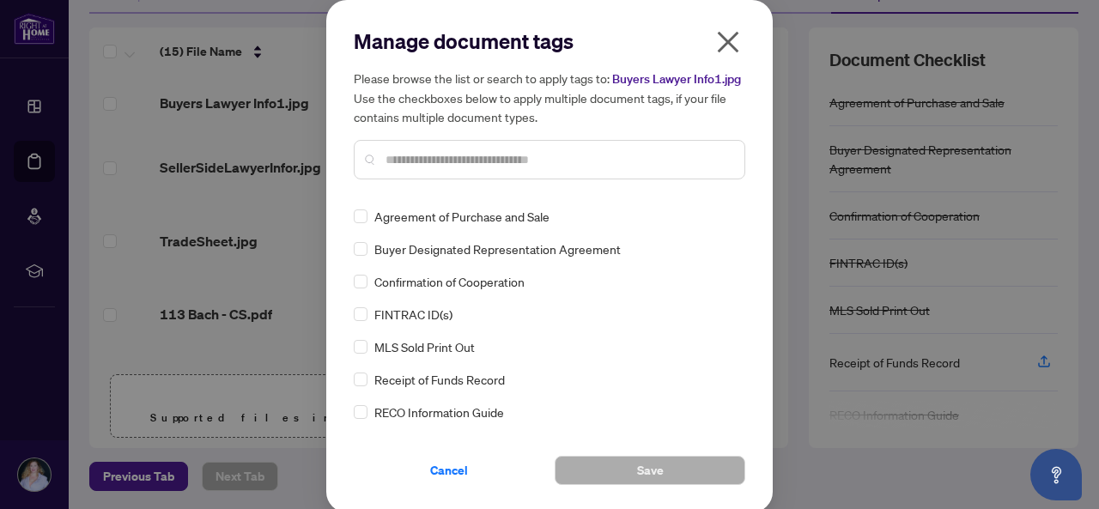
click at [404, 179] on div at bounding box center [549, 159] width 391 height 39
click at [396, 169] on input "text" at bounding box center [557, 159] width 345 height 19
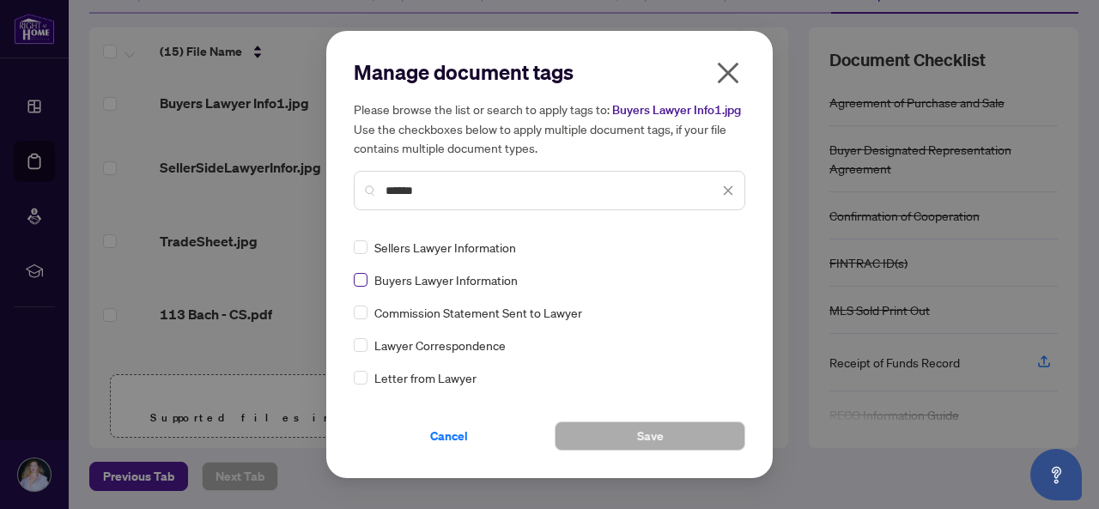
type input "******"
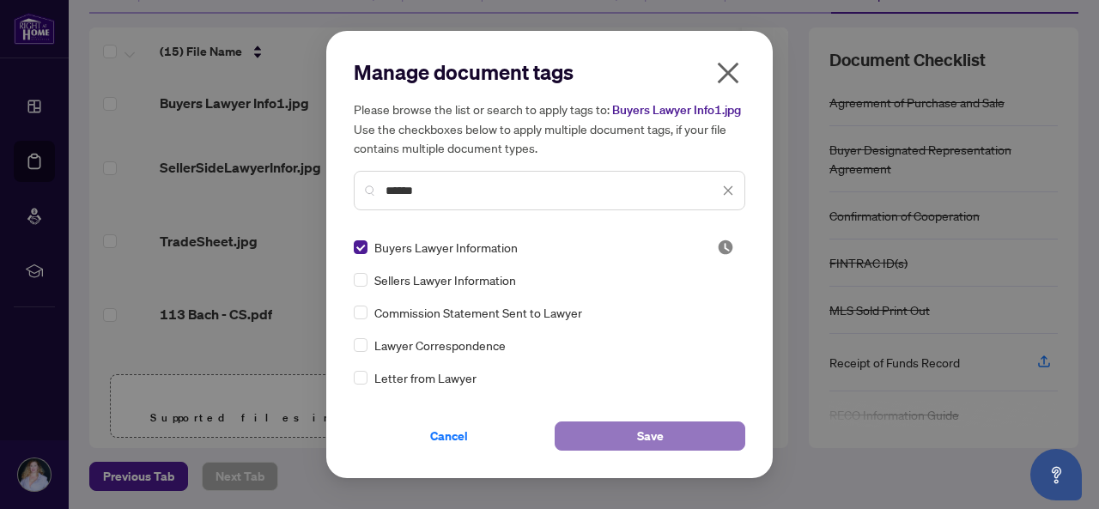
click at [622, 440] on button "Save" at bounding box center [650, 435] width 191 height 29
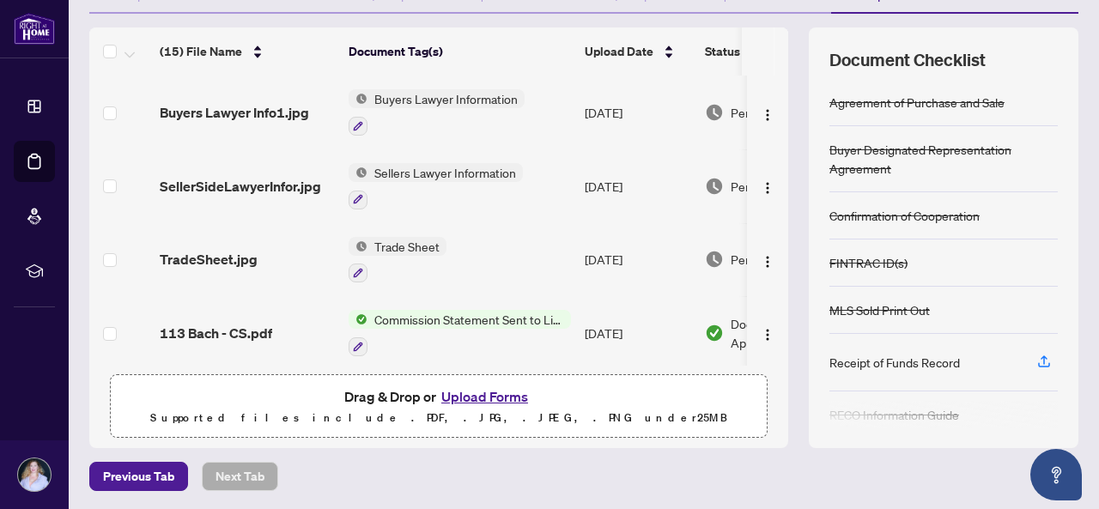
click at [476, 395] on button "Upload Forms" at bounding box center [484, 396] width 97 height 22
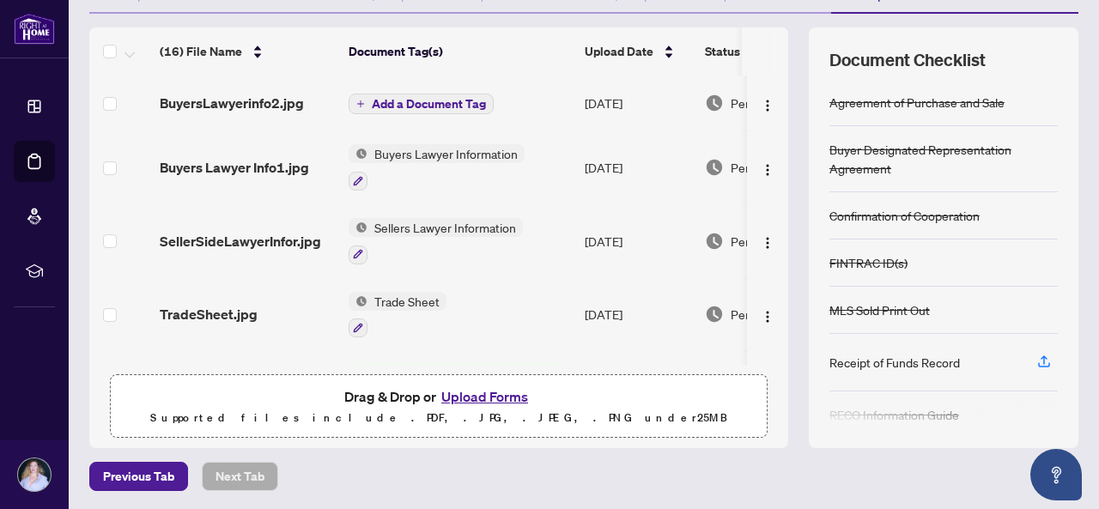
click at [438, 104] on span "Add a Document Tag" at bounding box center [429, 104] width 114 height 12
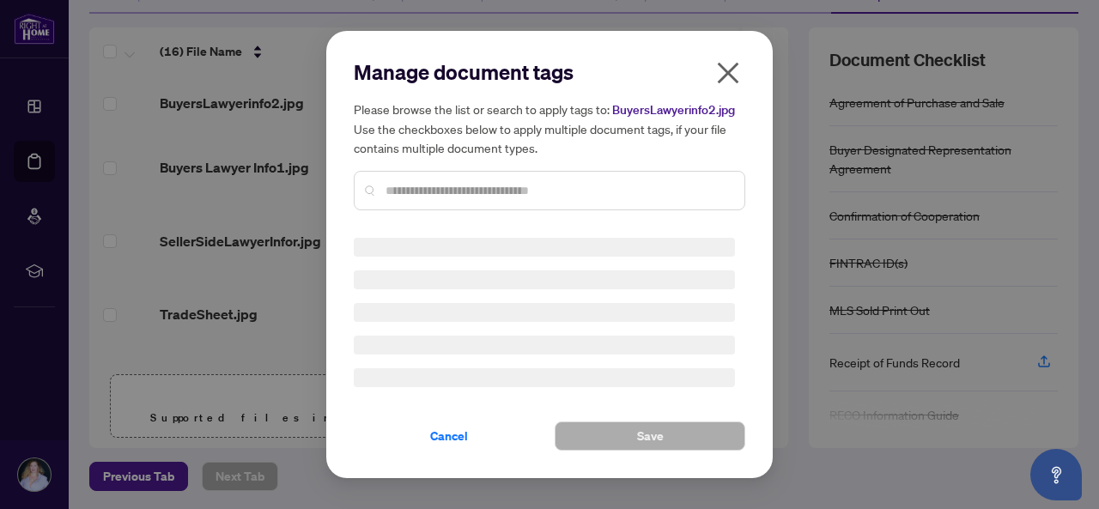
click at [417, 195] on div "Manage document tags Please browse the list or search to apply tags to: BuyersL…" at bounding box center [549, 254] width 391 height 392
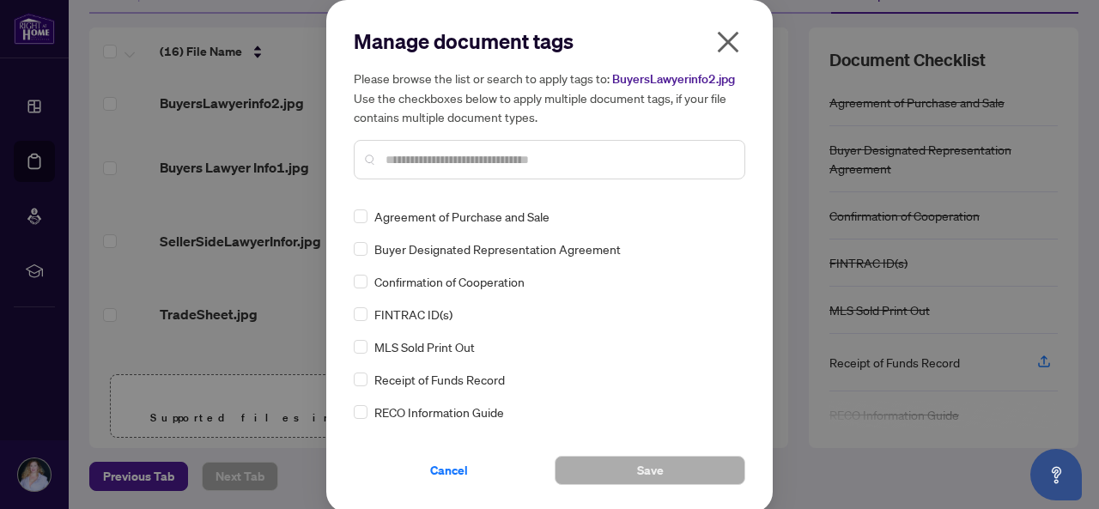
click at [408, 155] on input "text" at bounding box center [557, 159] width 345 height 19
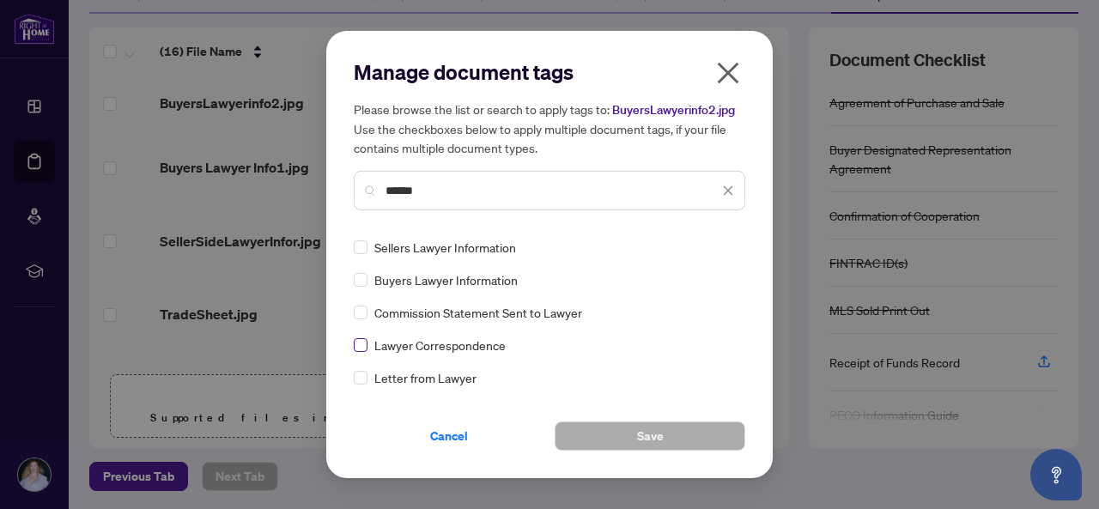
type input "******"
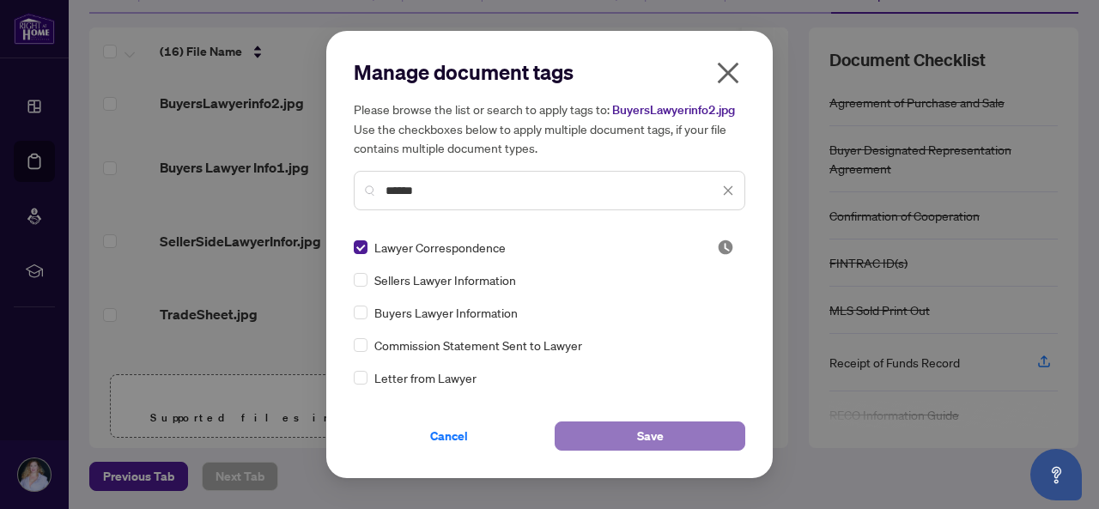
click at [620, 440] on button "Save" at bounding box center [650, 435] width 191 height 29
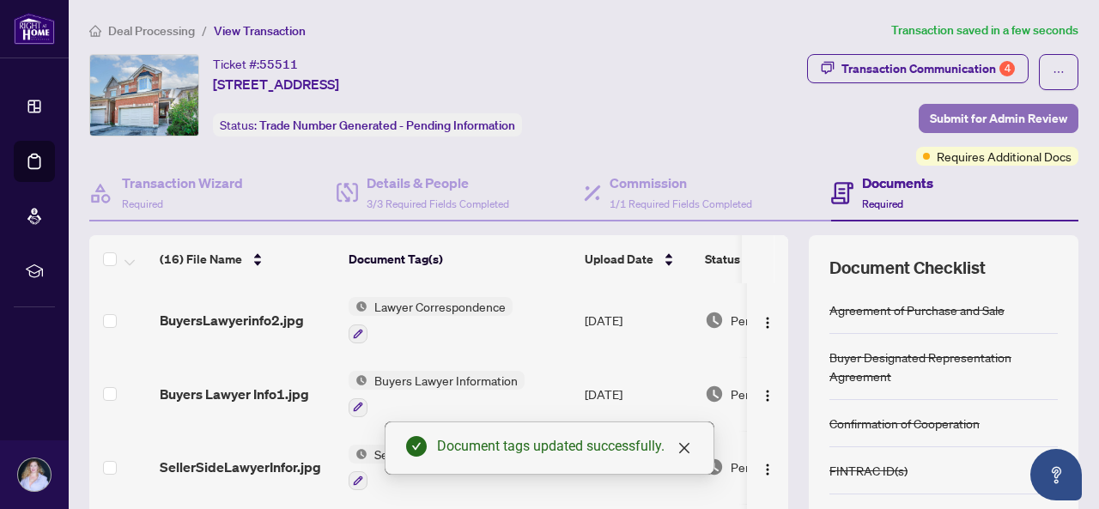
click at [985, 122] on span "Submit for Admin Review" at bounding box center [998, 118] width 137 height 27
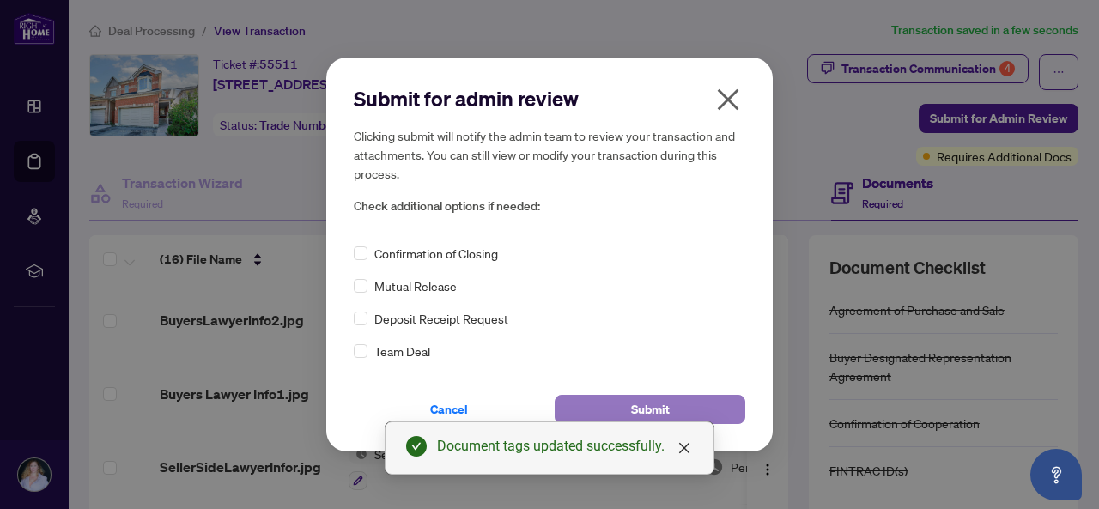
click at [687, 407] on button "Submit" at bounding box center [650, 409] width 191 height 29
